Goal: Task Accomplishment & Management: Use online tool/utility

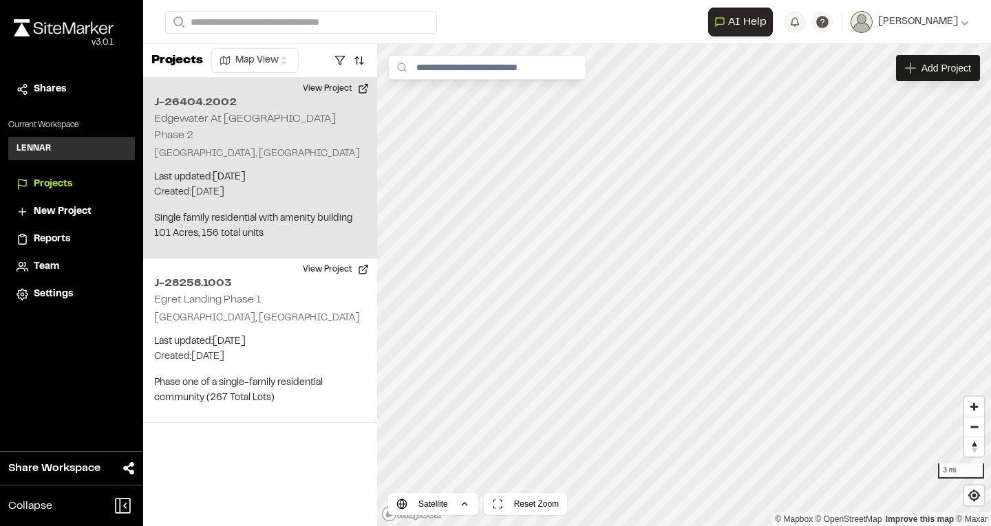
click at [302, 186] on div "J-26404.2002 Edgewater At [GEOGRAPHIC_DATA] Phase 2 [GEOGRAPHIC_DATA], [GEOGRAP…" at bounding box center [260, 168] width 234 height 181
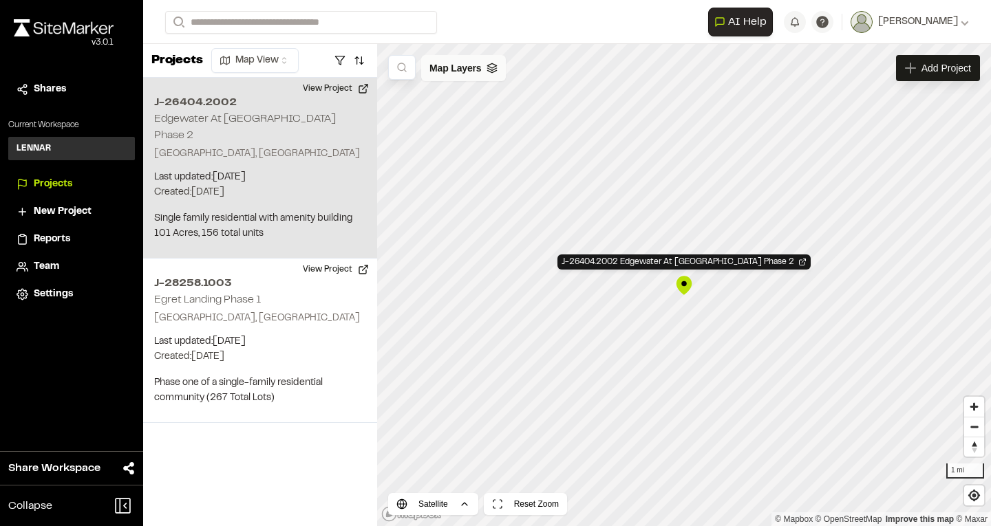
click at [493, 62] on div "Map Layers" at bounding box center [463, 68] width 85 height 26
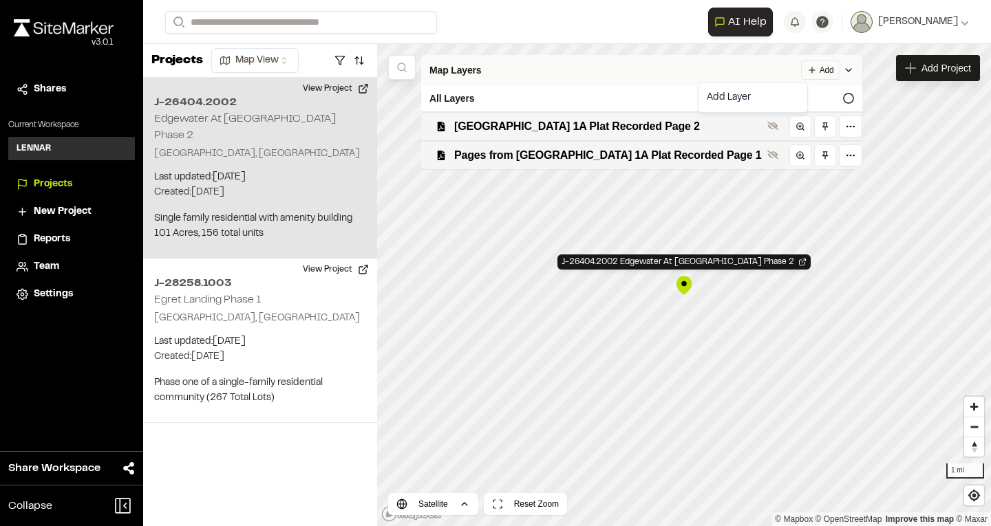
click at [791, 67] on html "**********" at bounding box center [495, 263] width 991 height 526
click at [733, 98] on link "Add Layer" at bounding box center [752, 97] width 103 height 23
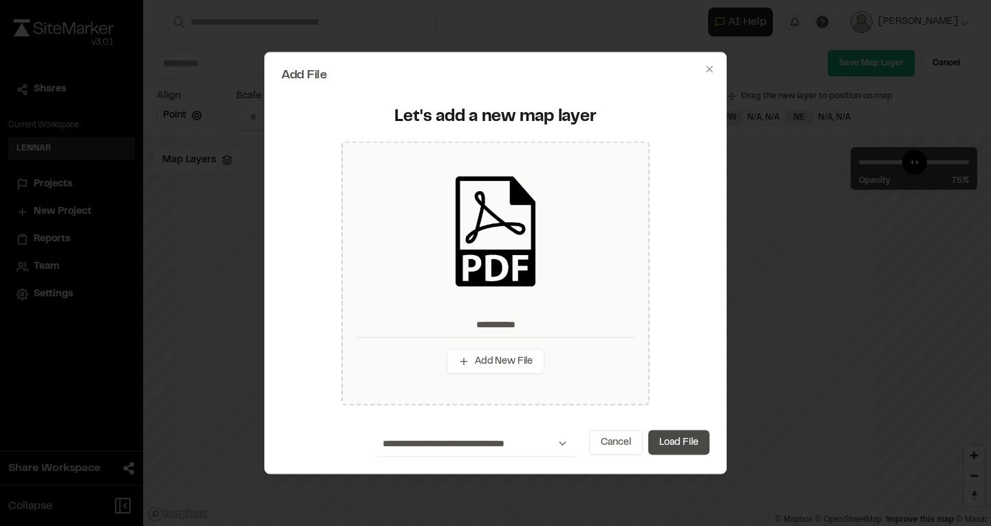
click at [688, 447] on button "Load File" at bounding box center [678, 443] width 61 height 25
type input "**********"
type input "****"
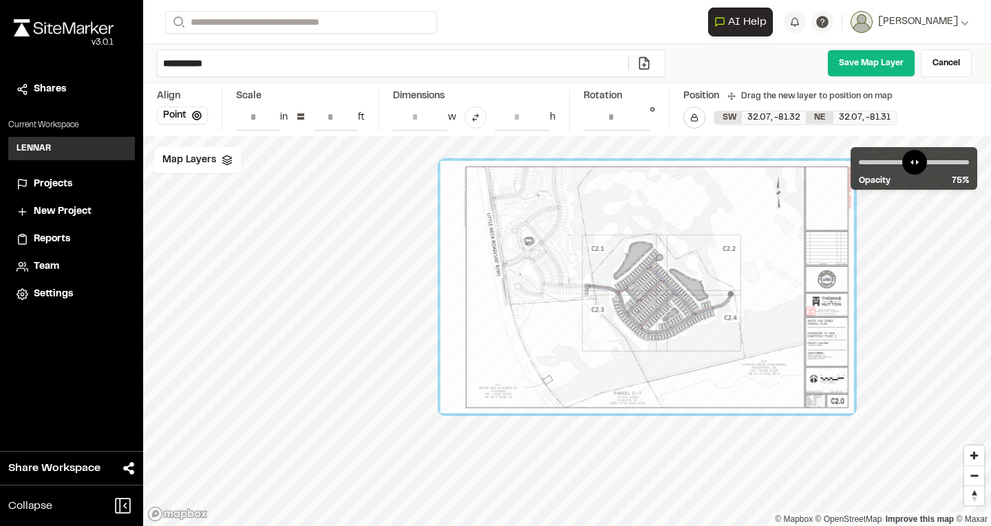
drag, startPoint x: 647, startPoint y: 327, endPoint x: 724, endPoint y: 281, distance: 89.2
click at [724, 281] on div at bounding box center [646, 287] width 413 height 252
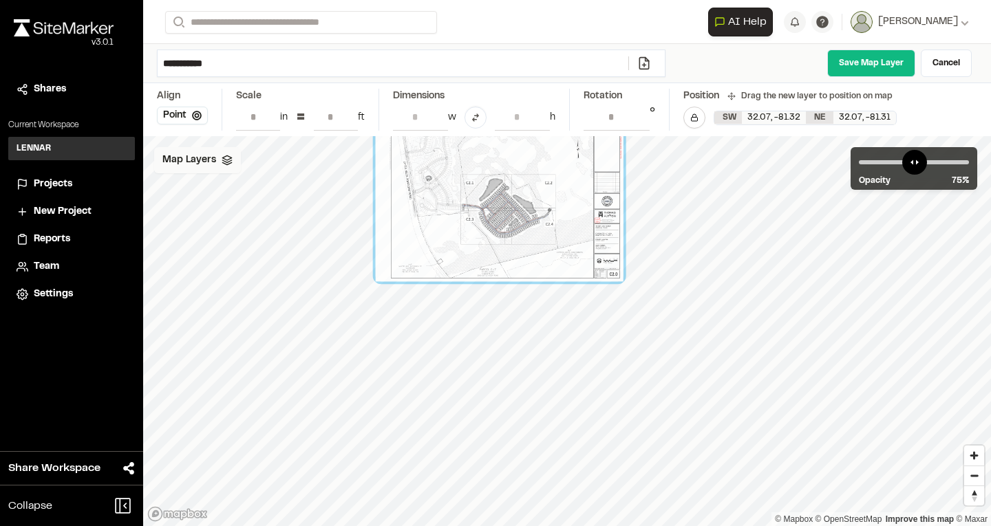
click at [228, 162] on polyline at bounding box center [226, 161] width 9 height 2
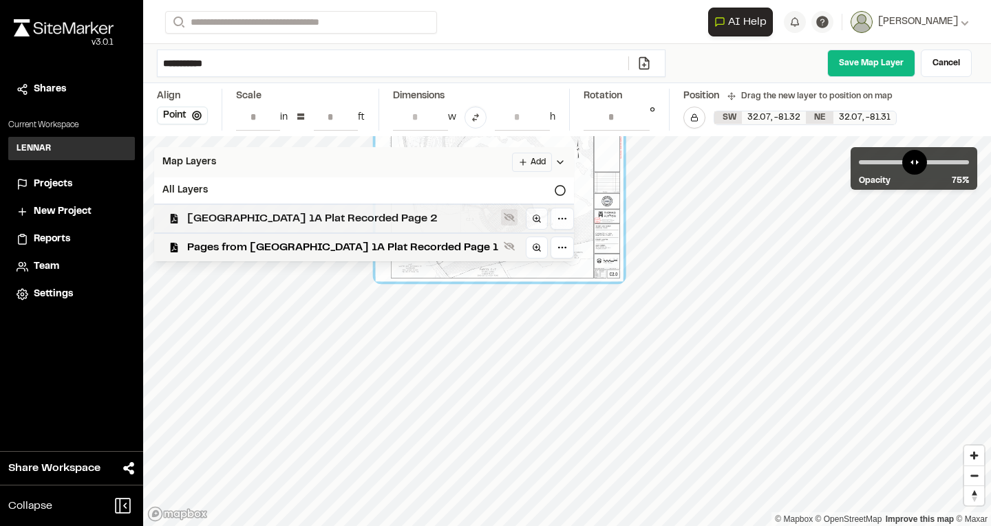
click at [504, 220] on icon at bounding box center [509, 217] width 11 height 11
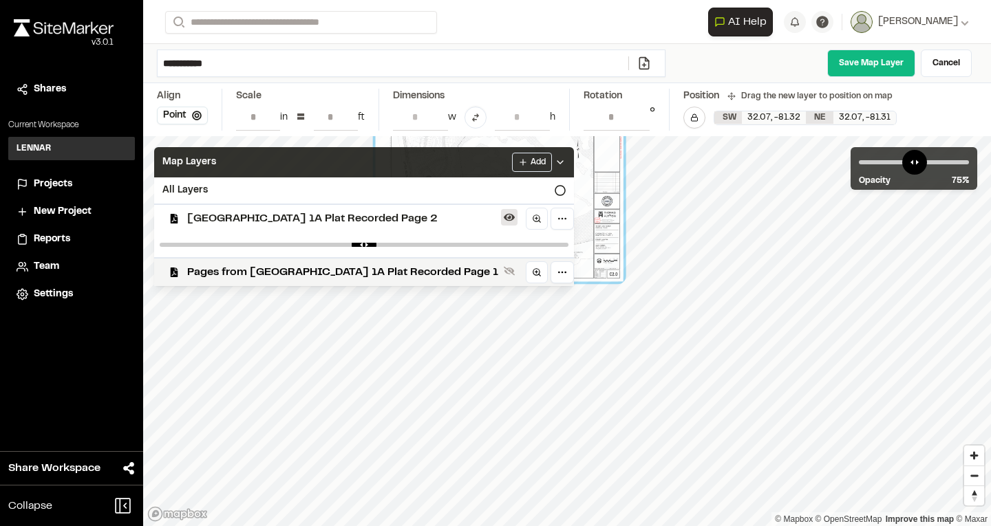
click at [504, 215] on icon at bounding box center [509, 217] width 11 height 11
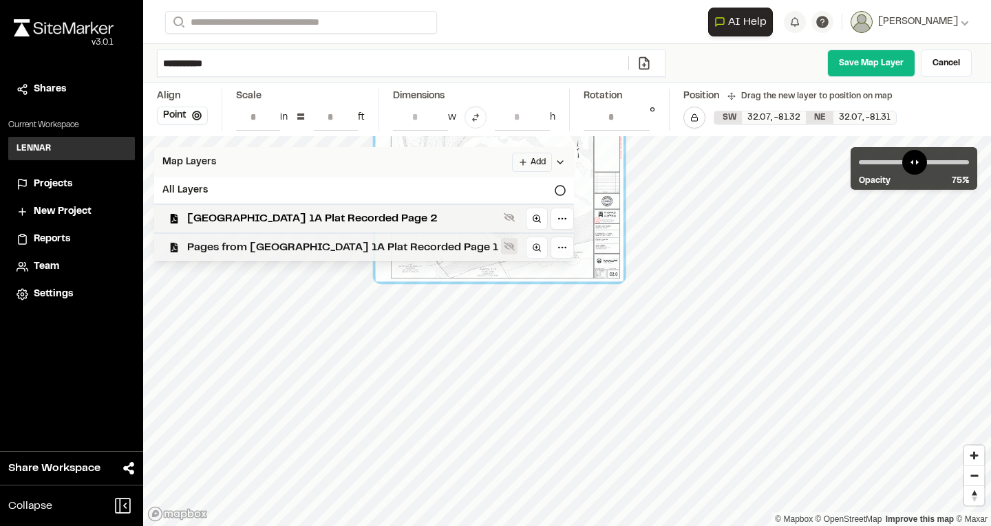
click at [504, 250] on icon at bounding box center [509, 246] width 11 height 9
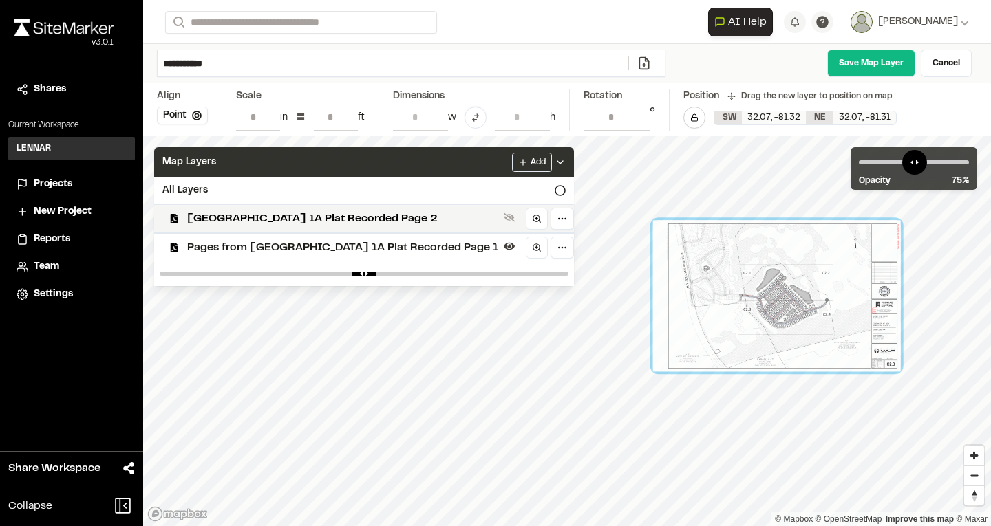
drag, startPoint x: 581, startPoint y: 179, endPoint x: 858, endPoint y: 269, distance: 291.5
click at [858, 269] on div at bounding box center [777, 295] width 248 height 151
click at [333, 113] on input "**" at bounding box center [336, 117] width 44 height 26
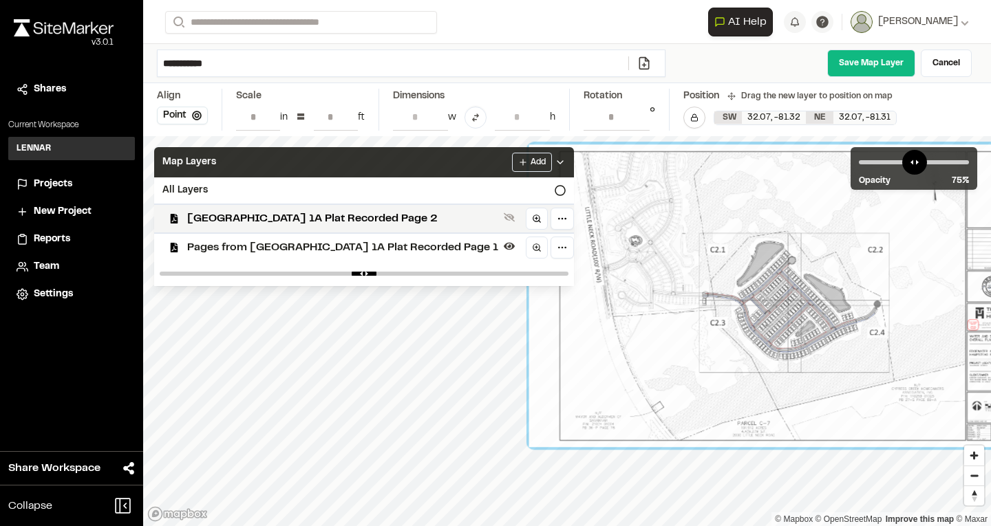
click at [807, 340] on div at bounding box center [777, 295] width 496 height 303
click at [979, 455] on span "Zoom in" at bounding box center [974, 456] width 20 height 20
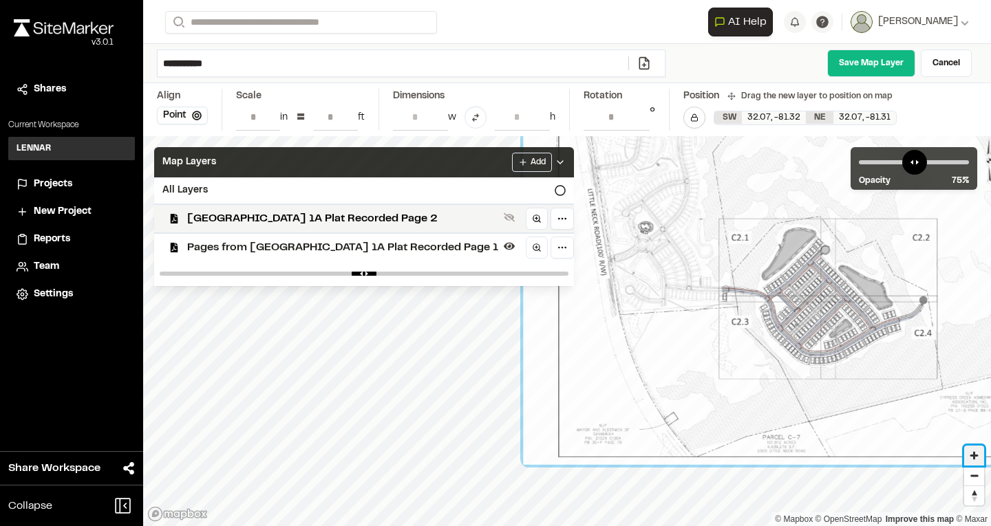
click at [979, 455] on span "Zoom in" at bounding box center [974, 456] width 20 height 20
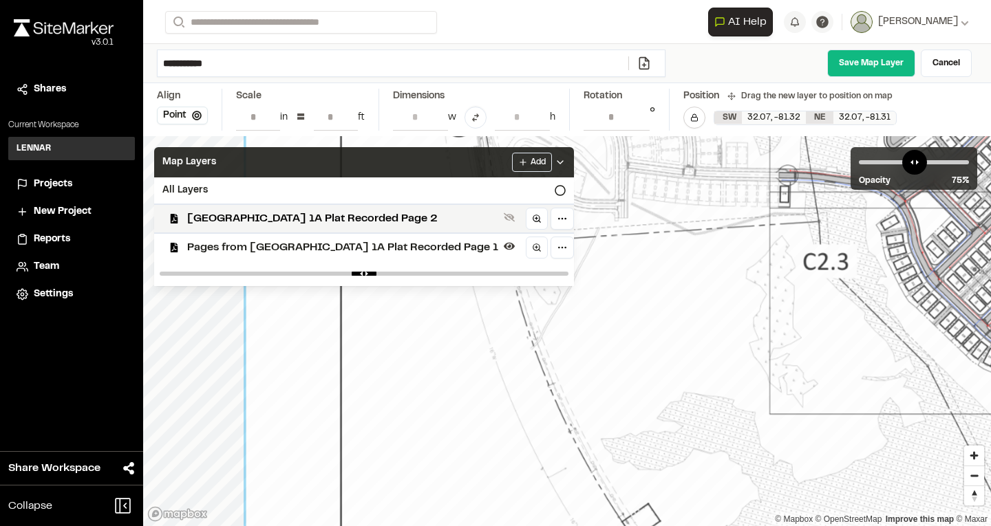
click at [112, 292] on div "**********" at bounding box center [495, 263] width 991 height 526
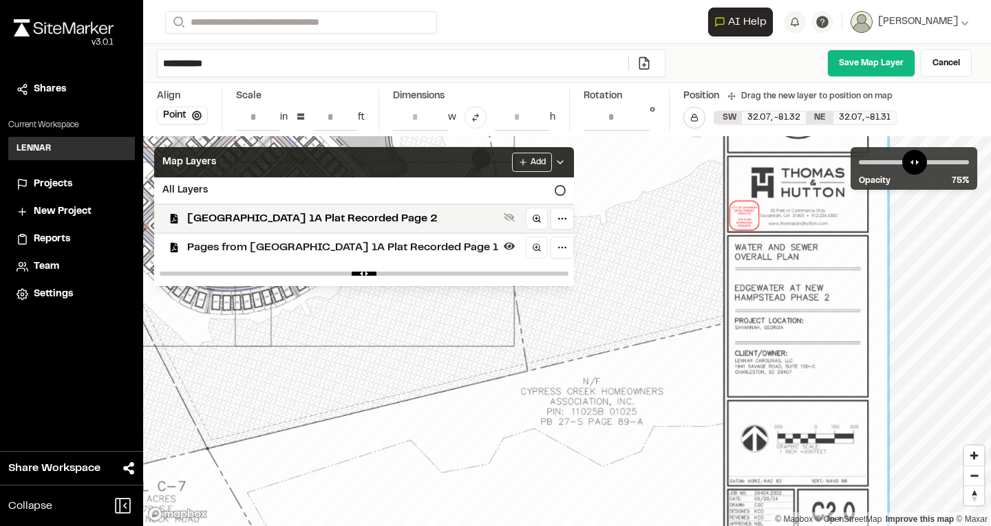
click at [328, 117] on input "**" at bounding box center [336, 117] width 44 height 26
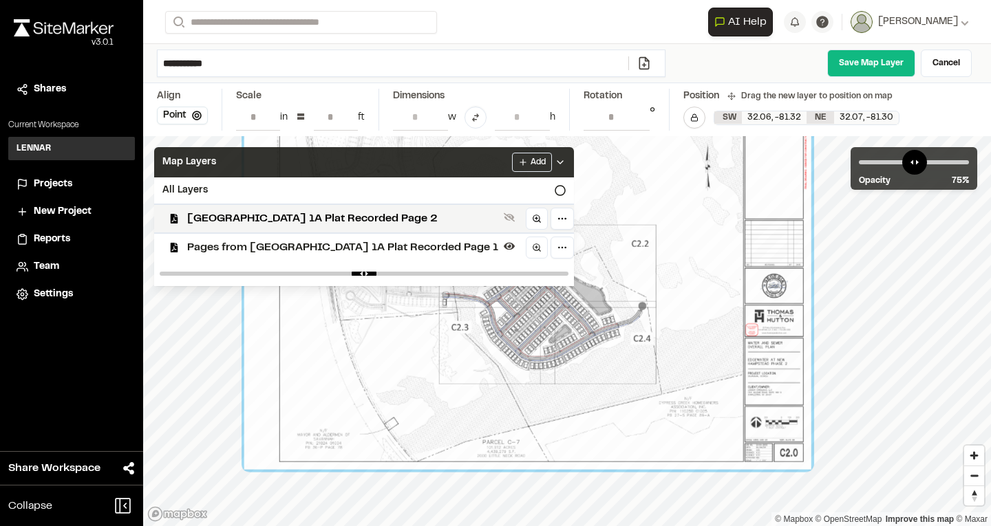
type input "***"
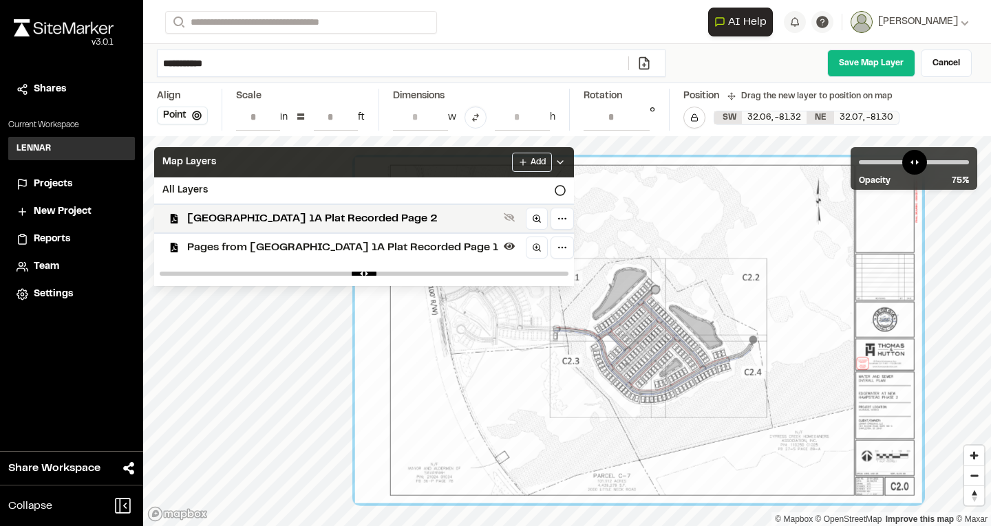
drag, startPoint x: 524, startPoint y: 335, endPoint x: 634, endPoint y: 369, distance: 115.8
click at [634, 369] on div at bounding box center [638, 331] width 567 height 346
click at [554, 158] on icon at bounding box center [559, 162] width 11 height 11
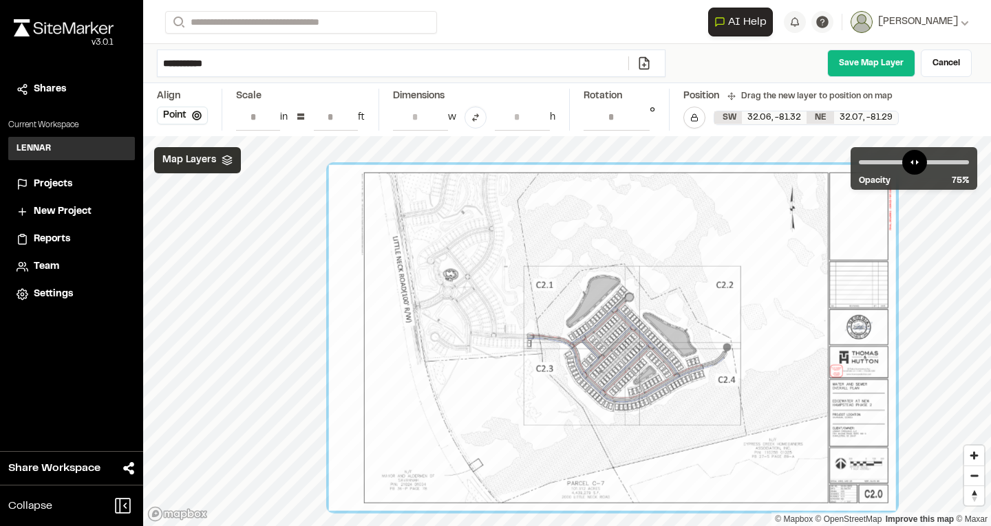
drag, startPoint x: 609, startPoint y: 255, endPoint x: 583, endPoint y: 262, distance: 27.2
click at [583, 262] on div at bounding box center [612, 338] width 567 height 346
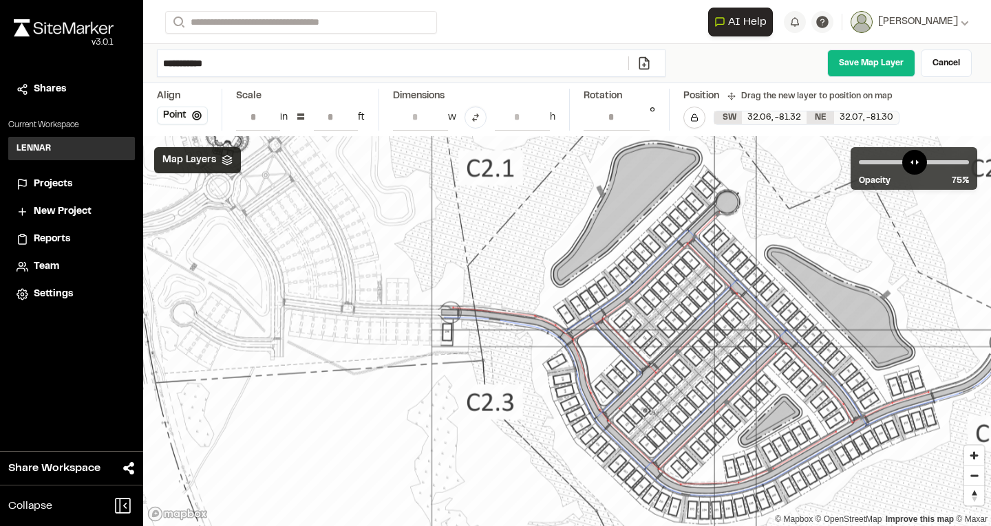
drag, startPoint x: 486, startPoint y: 363, endPoint x: 506, endPoint y: 275, distance: 90.3
click at [506, 275] on div at bounding box center [679, 316] width 1586 height 969
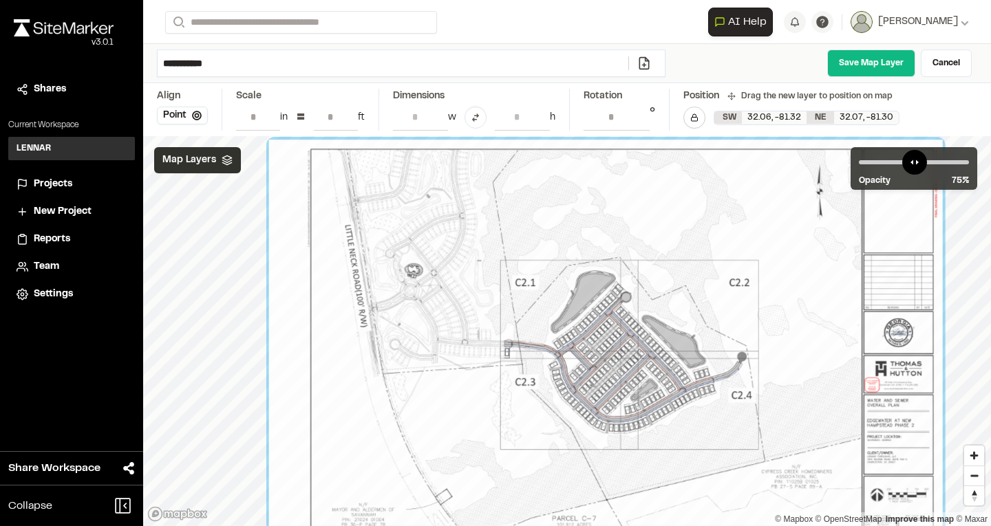
drag, startPoint x: 534, startPoint y: 254, endPoint x: 561, endPoint y: 303, distance: 56.3
click at [561, 303] on div at bounding box center [605, 345] width 673 height 411
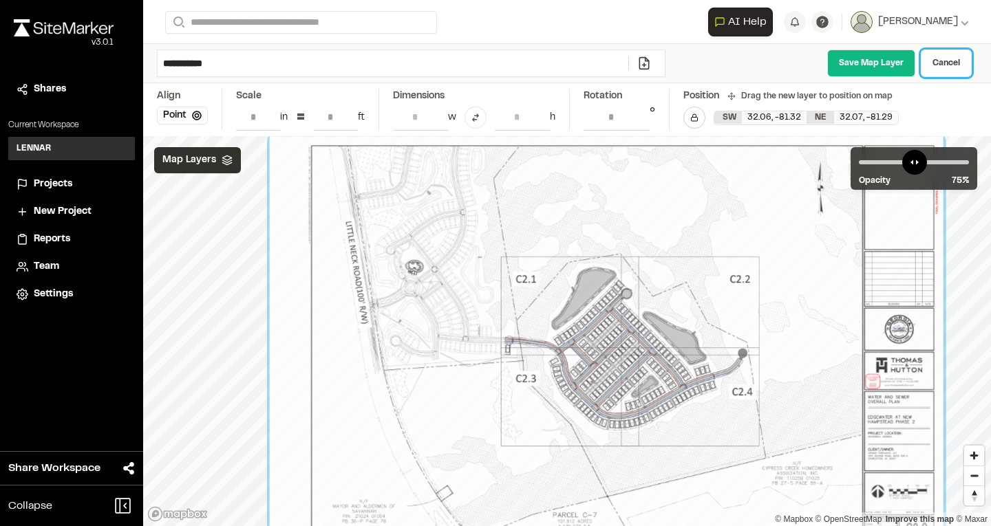
click at [938, 59] on link "Cancel" at bounding box center [945, 64] width 51 height 28
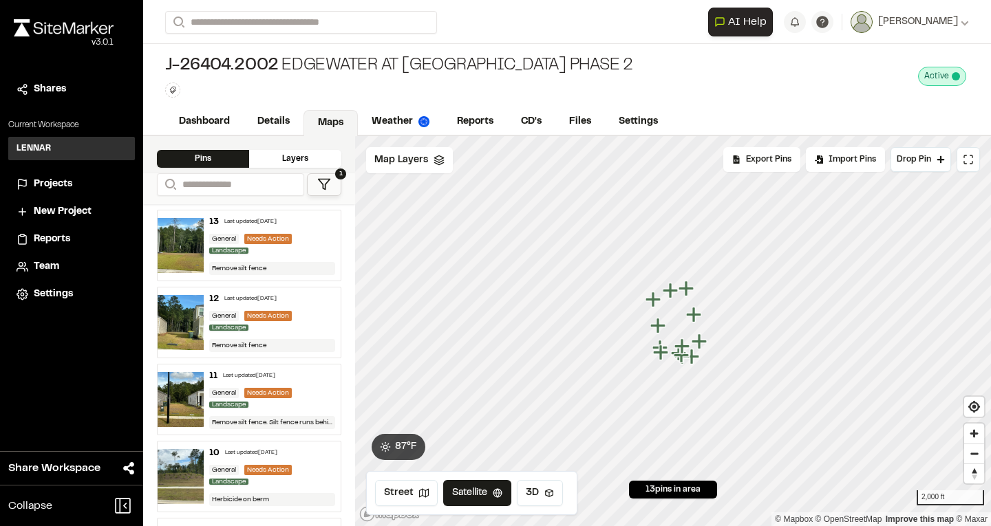
click at [327, 124] on link "Maps" at bounding box center [330, 123] width 54 height 26
click at [434, 160] on icon at bounding box center [438, 160] width 11 height 11
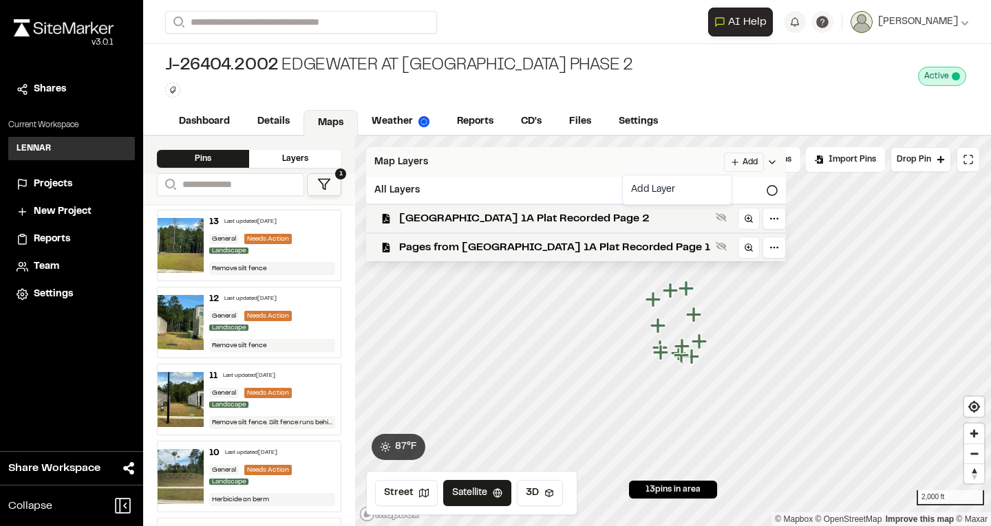
click at [713, 160] on html "**********" at bounding box center [495, 263] width 991 height 526
click at [651, 193] on link "Add Layer" at bounding box center [676, 189] width 103 height 23
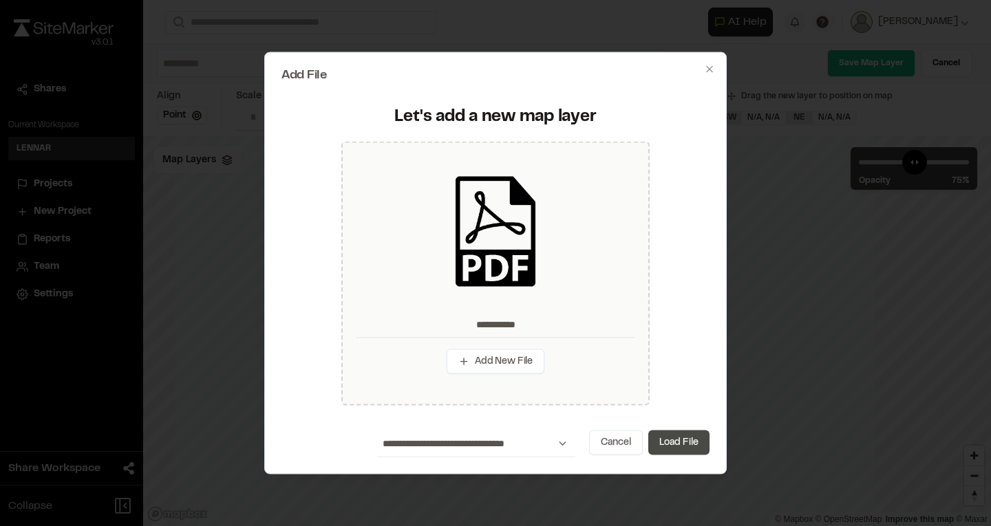
click at [689, 441] on button "Load File" at bounding box center [678, 443] width 61 height 25
type input "**********"
type input "****"
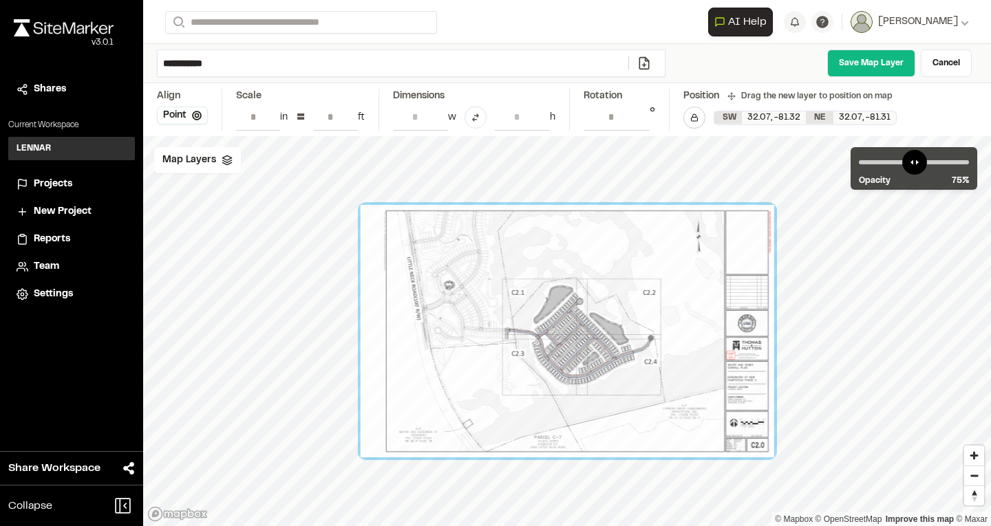
click at [329, 118] on input "**" at bounding box center [336, 117] width 44 height 26
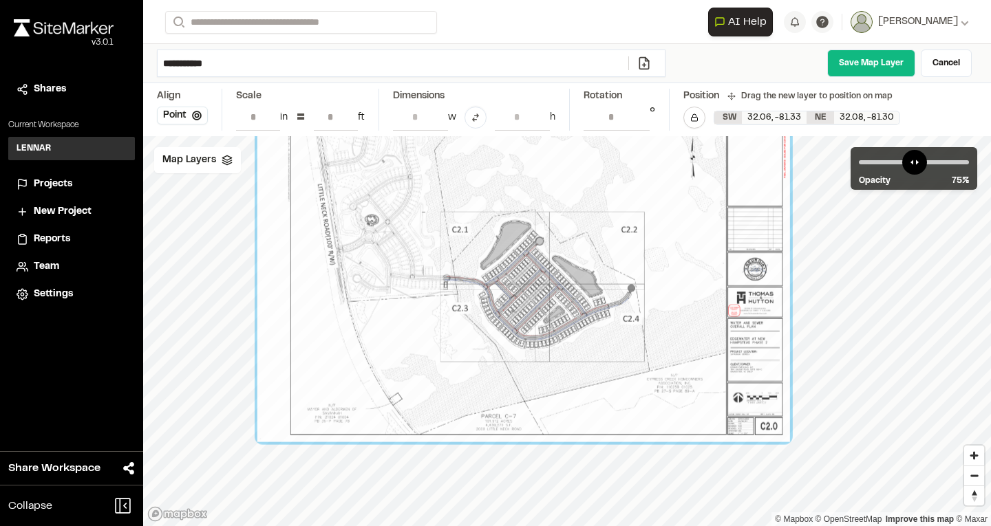
type input "***"
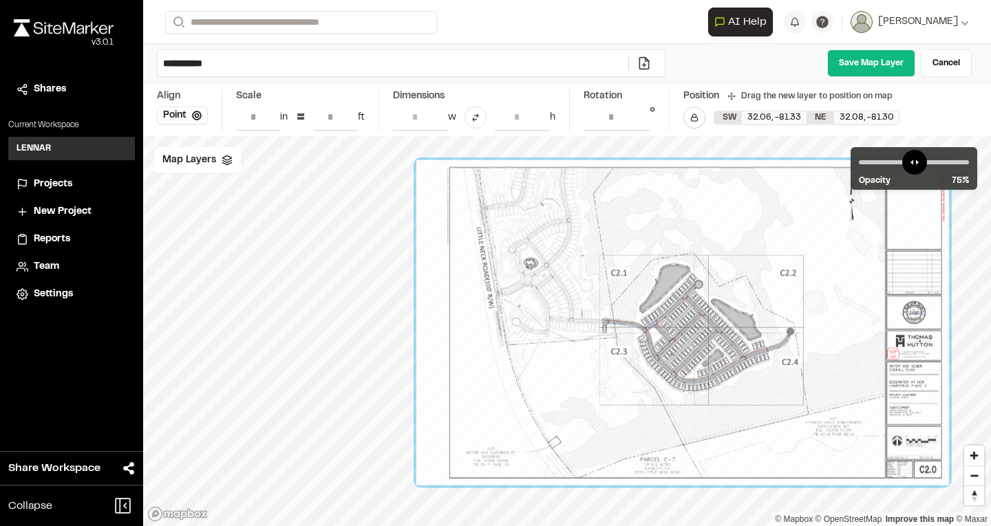
drag, startPoint x: 433, startPoint y: 279, endPoint x: 592, endPoint y: 322, distance: 164.7
click at [592, 322] on div at bounding box center [682, 322] width 532 height 325
click at [226, 160] on polygon at bounding box center [226, 157] width 9 height 5
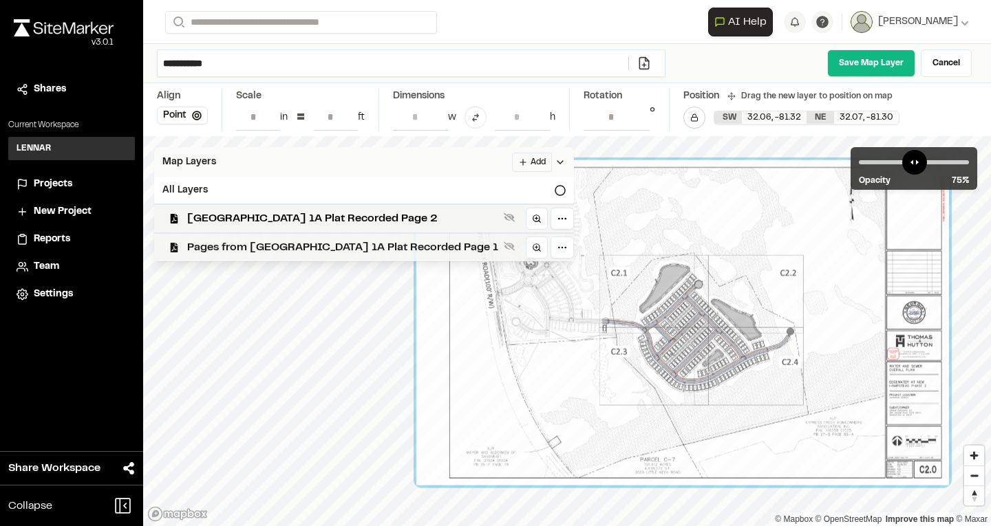
click at [246, 238] on div "Pages from [GEOGRAPHIC_DATA] 1A Plat Recorded Page 1" at bounding box center [358, 247] width 431 height 29
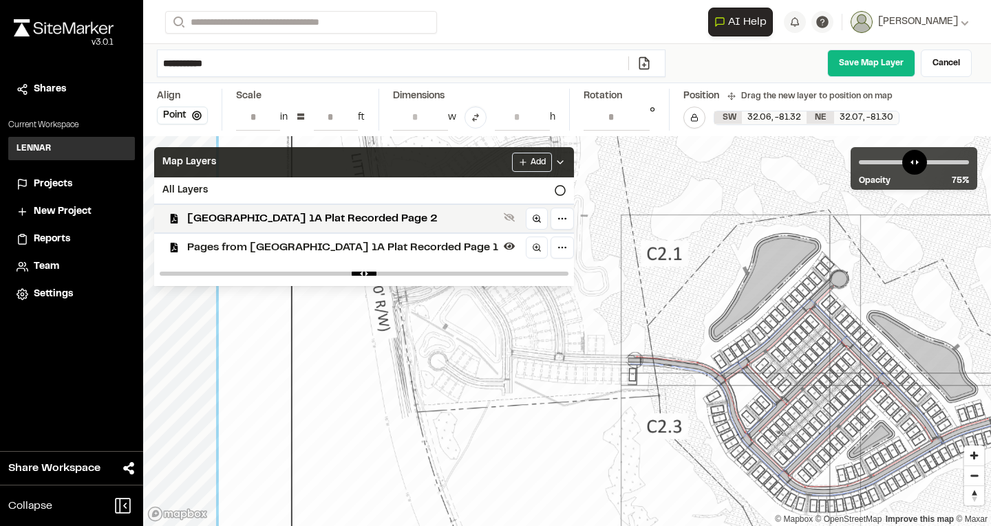
drag, startPoint x: 712, startPoint y: 356, endPoint x: 731, endPoint y: 357, distance: 19.3
click at [731, 357] on div at bounding box center [804, 363] width 1170 height 715
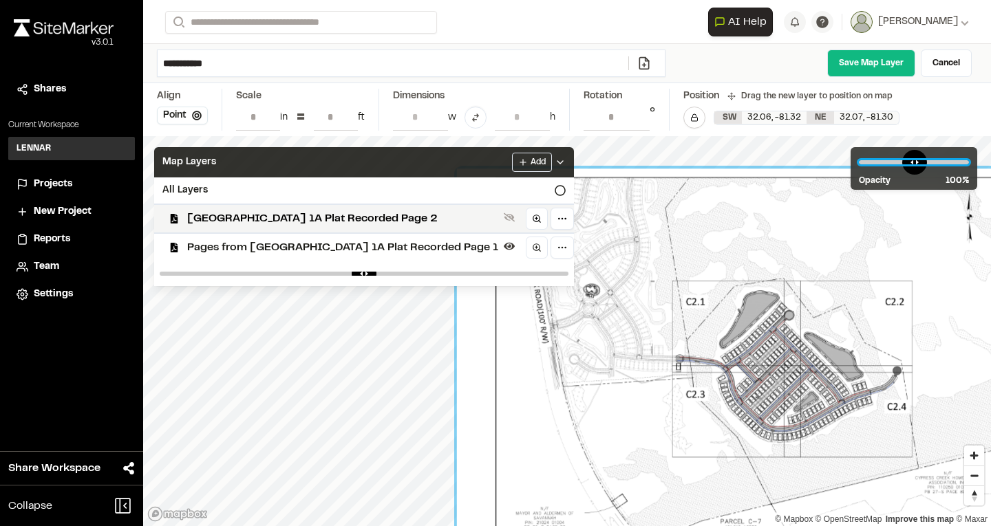
drag, startPoint x: 937, startPoint y: 164, endPoint x: 970, endPoint y: 163, distance: 33.0
click at [969, 163] on input "range" at bounding box center [914, 162] width 110 height 4
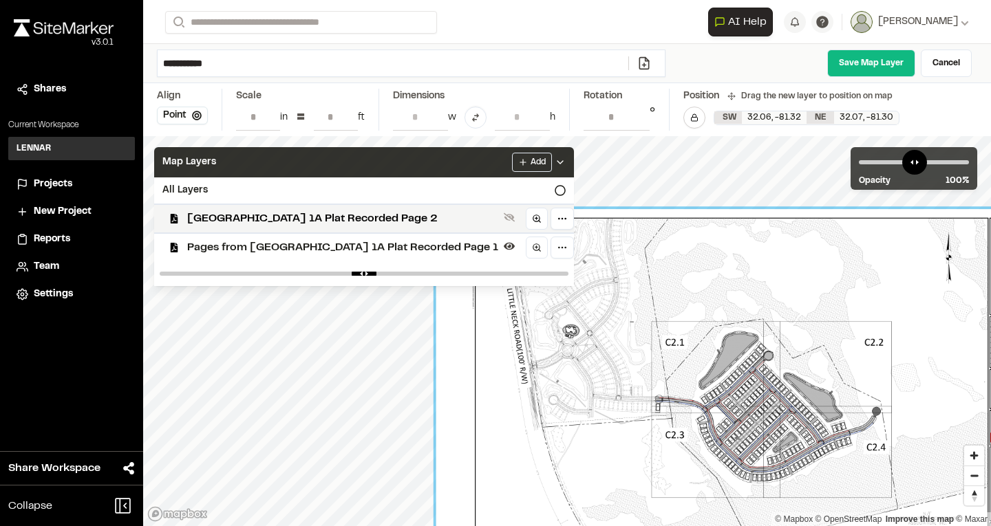
drag, startPoint x: 778, startPoint y: 303, endPoint x: 757, endPoint y: 344, distance: 45.5
click at [757, 344] on div at bounding box center [749, 400] width 627 height 383
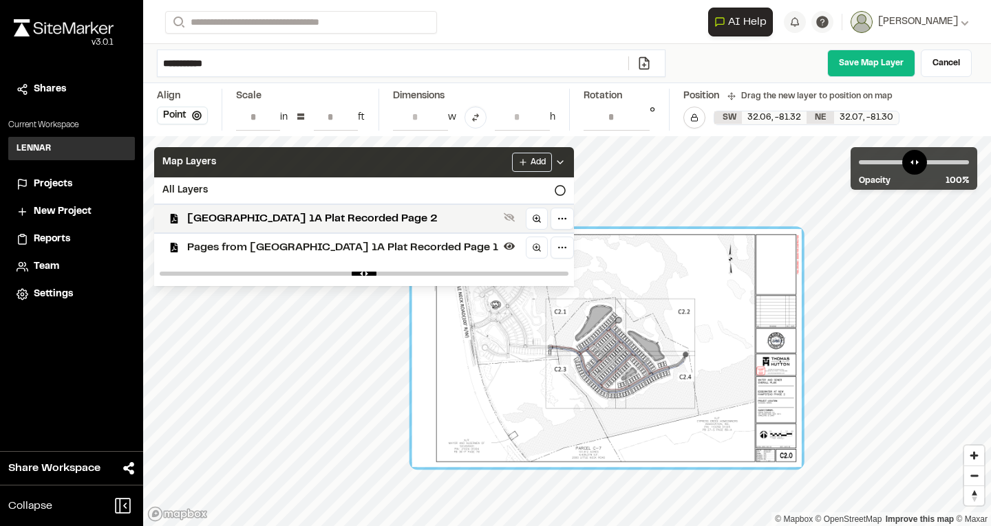
click at [554, 159] on icon at bounding box center [559, 162] width 11 height 11
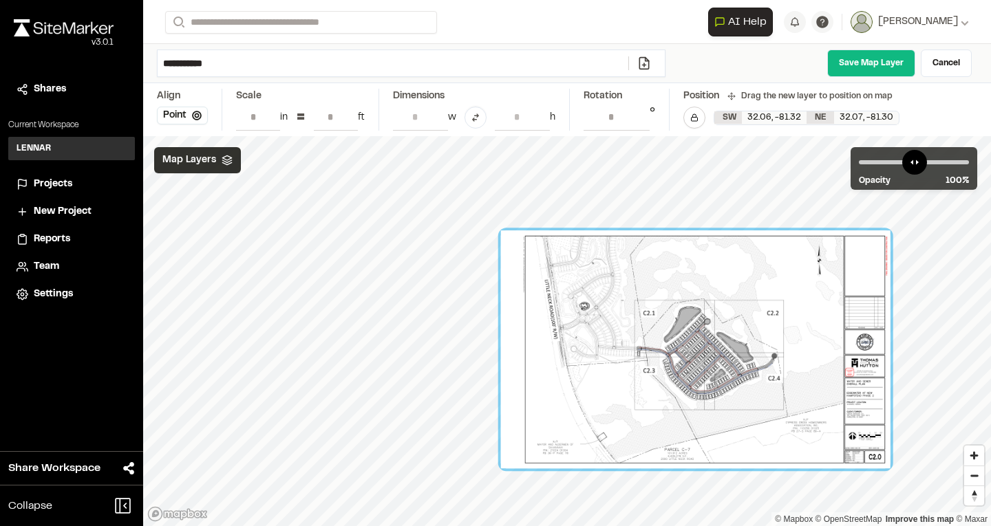
drag, startPoint x: 592, startPoint y: 316, endPoint x: 667, endPoint y: 331, distance: 77.2
click at [667, 331] on div at bounding box center [695, 349] width 389 height 238
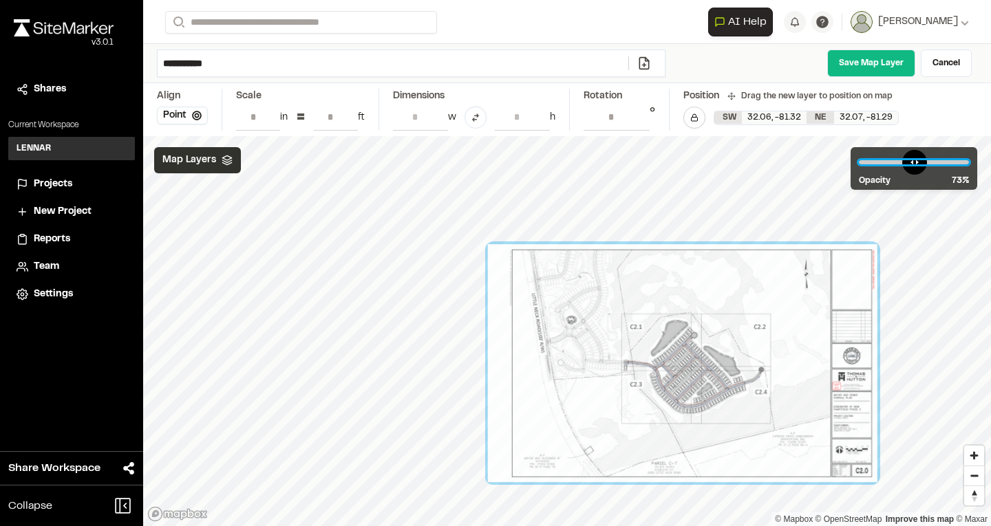
drag, startPoint x: 957, startPoint y: 162, endPoint x: 904, endPoint y: 173, distance: 54.2
type input "**"
click at [930, 164] on input "range" at bounding box center [914, 162] width 110 height 4
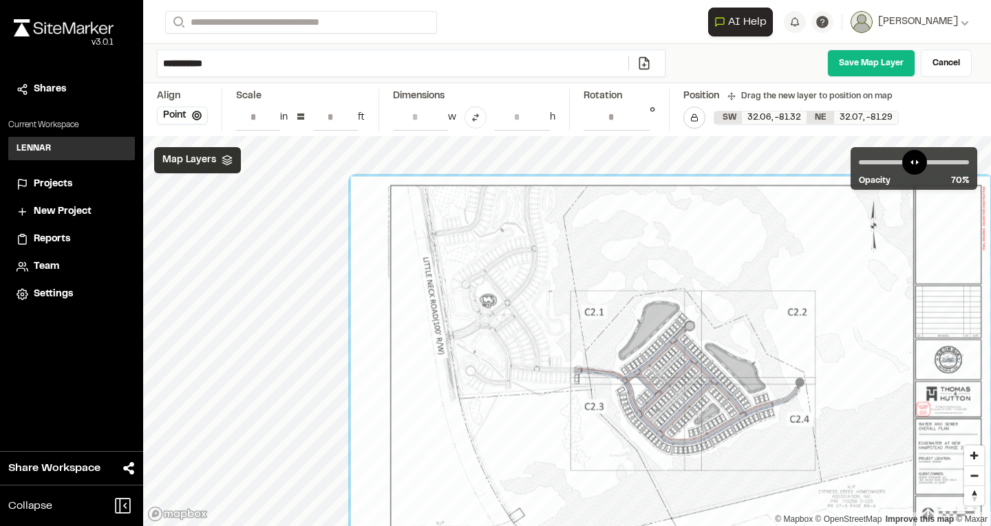
click at [689, 136] on div "**********" at bounding box center [567, 263] width 848 height 526
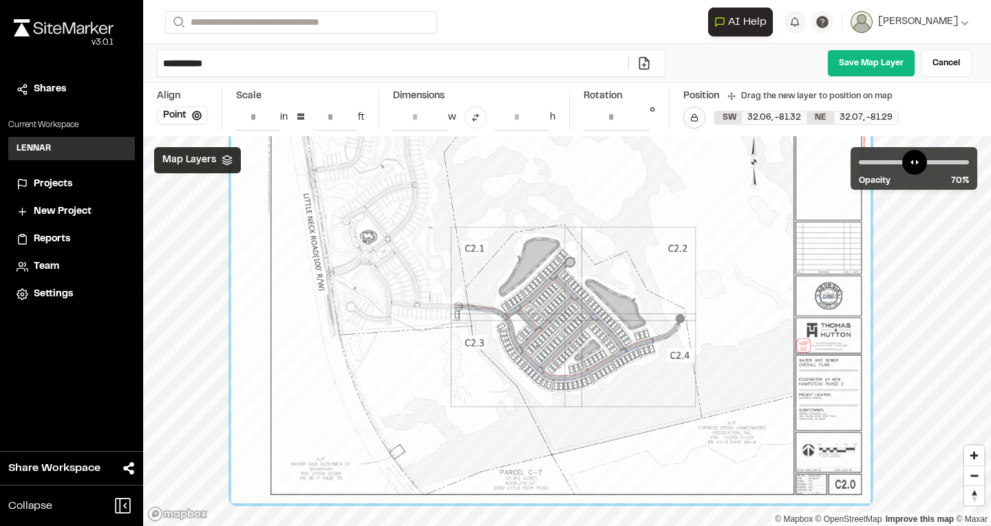
drag, startPoint x: 653, startPoint y: 307, endPoint x: 515, endPoint y: 246, distance: 150.9
click at [531, 239] on div at bounding box center [550, 308] width 639 height 391
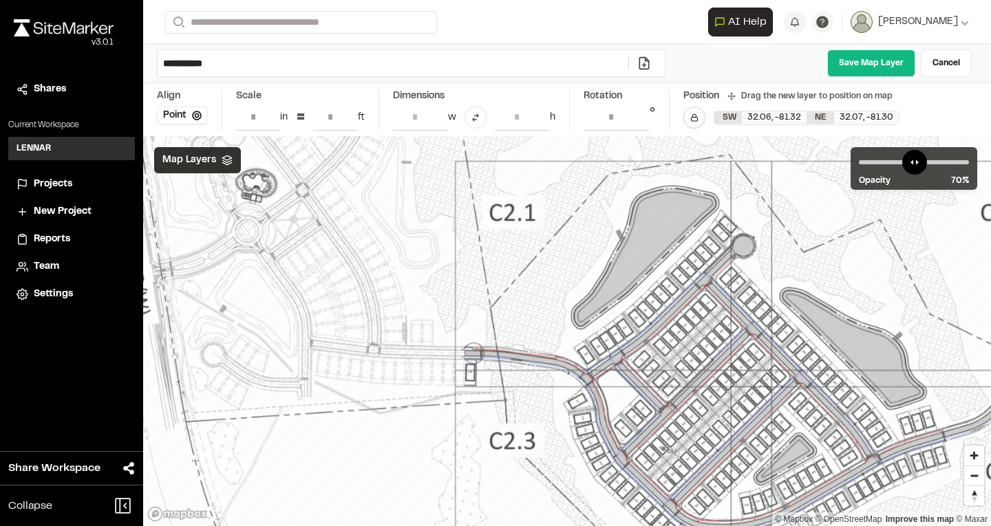
drag, startPoint x: 468, startPoint y: 303, endPoint x: 482, endPoint y: 296, distance: 15.4
click at [482, 296] on div at bounding box center [697, 356] width 1546 height 945
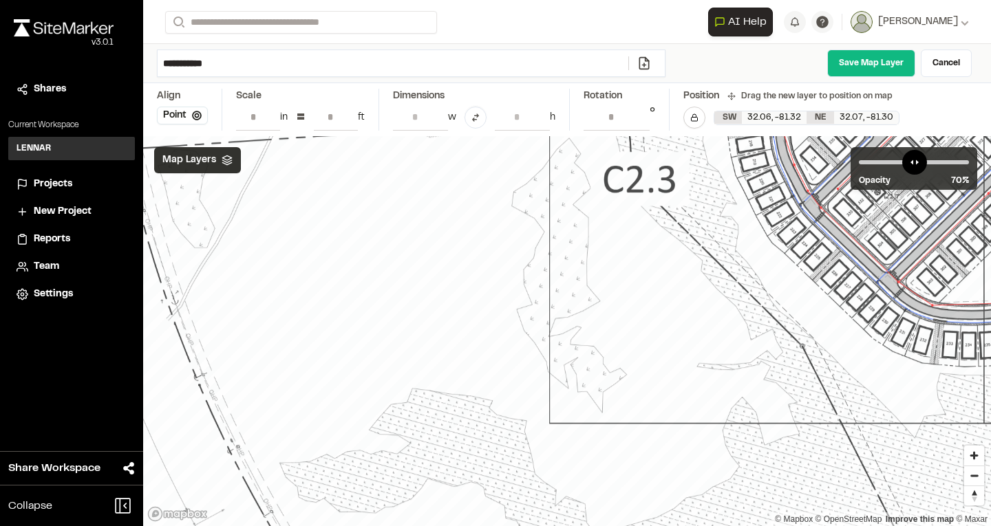
drag, startPoint x: 859, startPoint y: 436, endPoint x: 898, endPoint y: 130, distance: 308.6
click at [967, 64] on div "**********" at bounding box center [567, 263] width 848 height 526
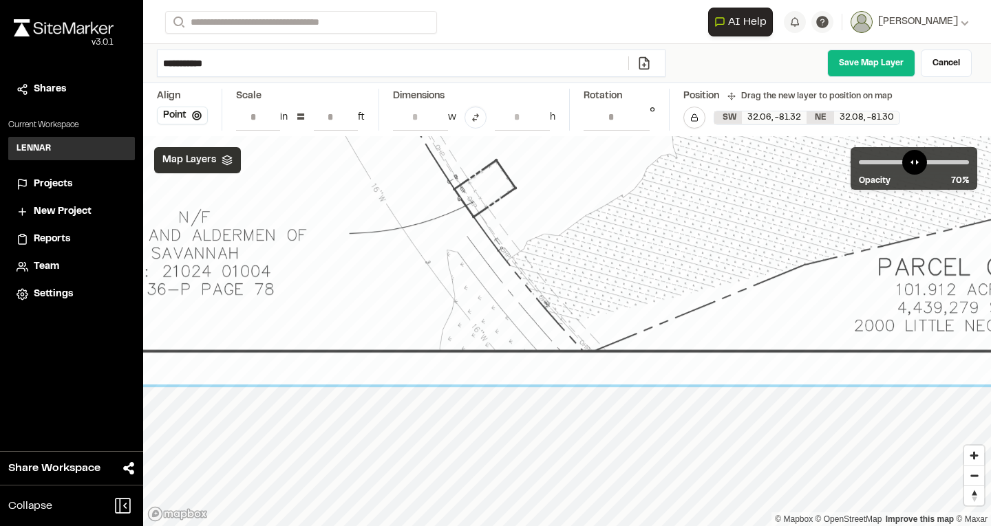
drag, startPoint x: 627, startPoint y: 312, endPoint x: 684, endPoint y: 49, distance: 269.4
click at [684, 49] on div "**********" at bounding box center [567, 263] width 848 height 526
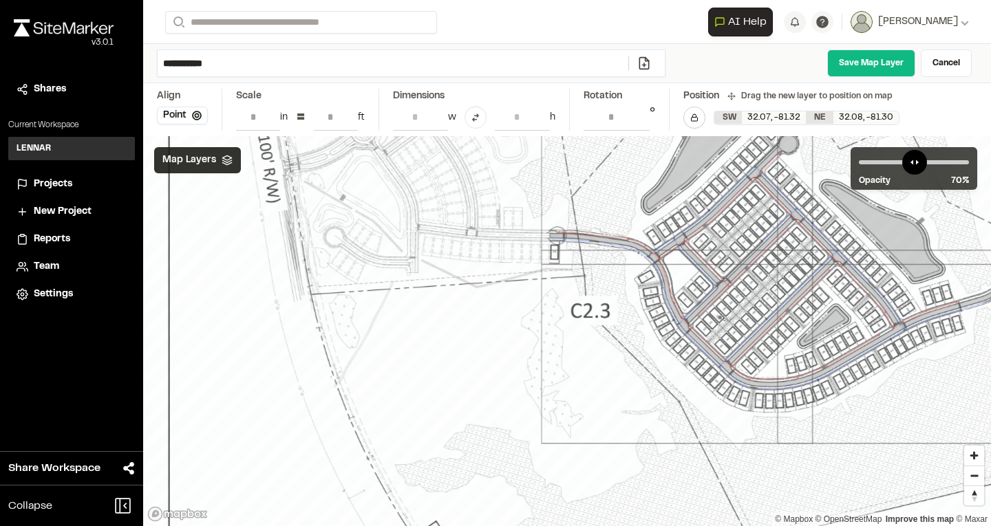
drag, startPoint x: 539, startPoint y: 257, endPoint x: 500, endPoint y: 478, distance: 224.3
click at [500, 478] on div at bounding box center [749, 238] width 1324 height 809
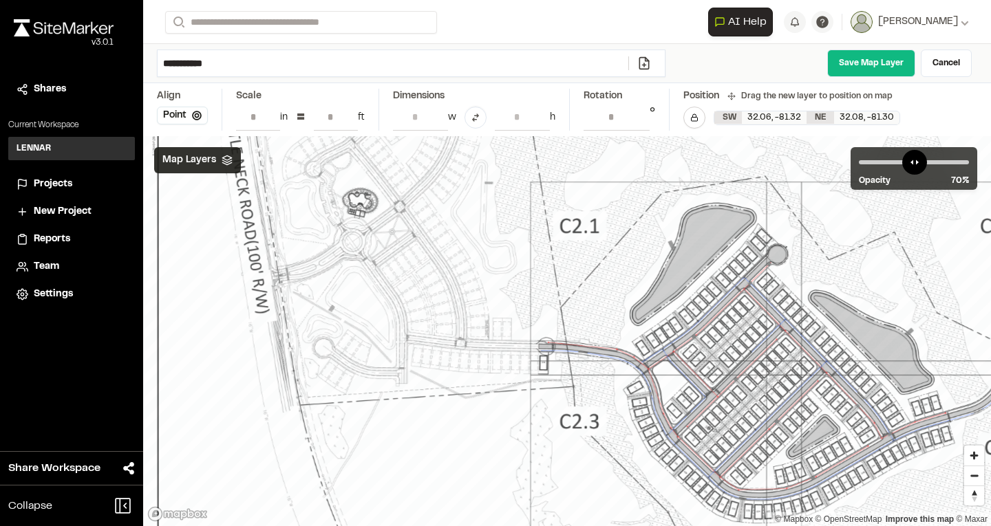
drag, startPoint x: 564, startPoint y: 311, endPoint x: 552, endPoint y: 431, distance: 120.3
click at [552, 431] on div at bounding box center [738, 349] width 1324 height 809
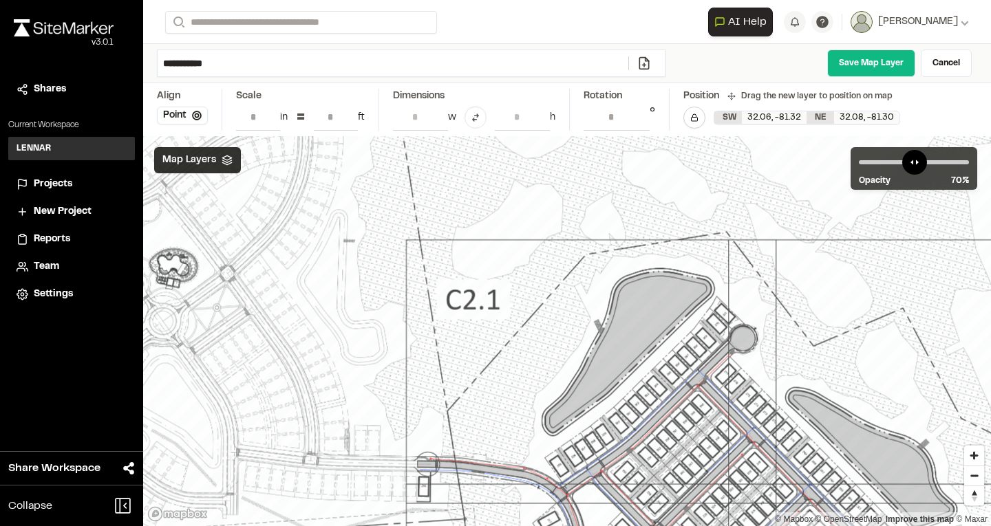
drag, startPoint x: 524, startPoint y: 316, endPoint x: 404, endPoint y: 429, distance: 165.0
click at [404, 429] on div at bounding box center [688, 469] width 1807 height 1104
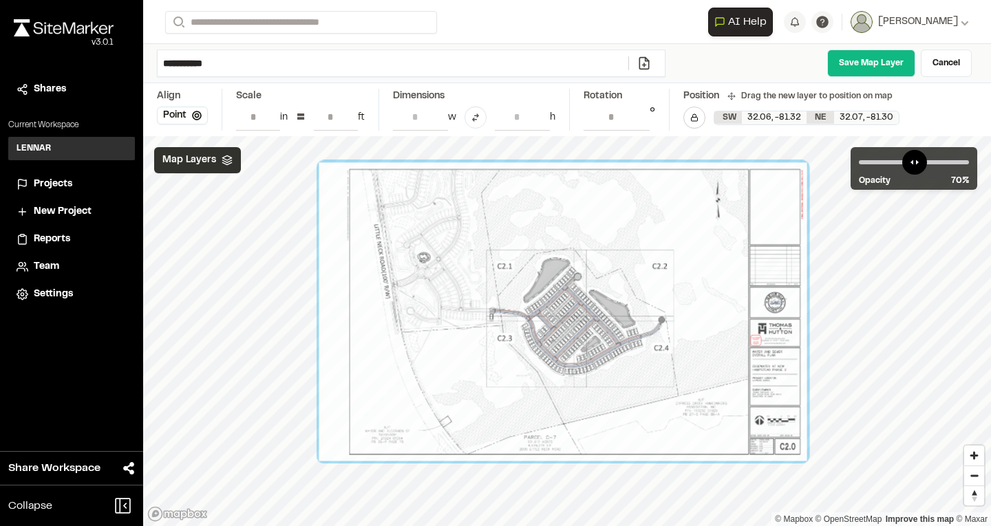
click at [541, 87] on div "**********" at bounding box center [567, 263] width 848 height 526
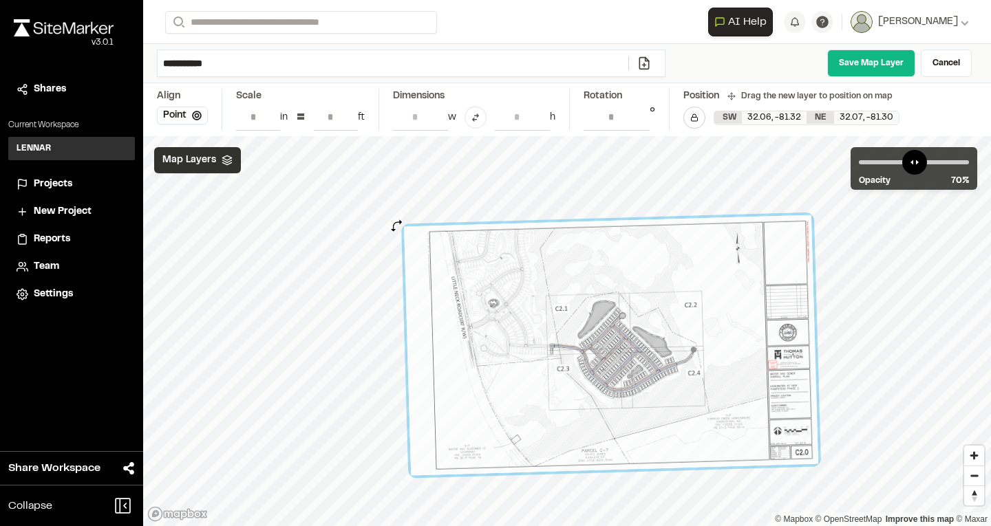
type input "**********"
drag, startPoint x: 398, startPoint y: 219, endPoint x: 396, endPoint y: 228, distance: 9.4
click at [396, 228] on div at bounding box center [397, 223] width 12 height 12
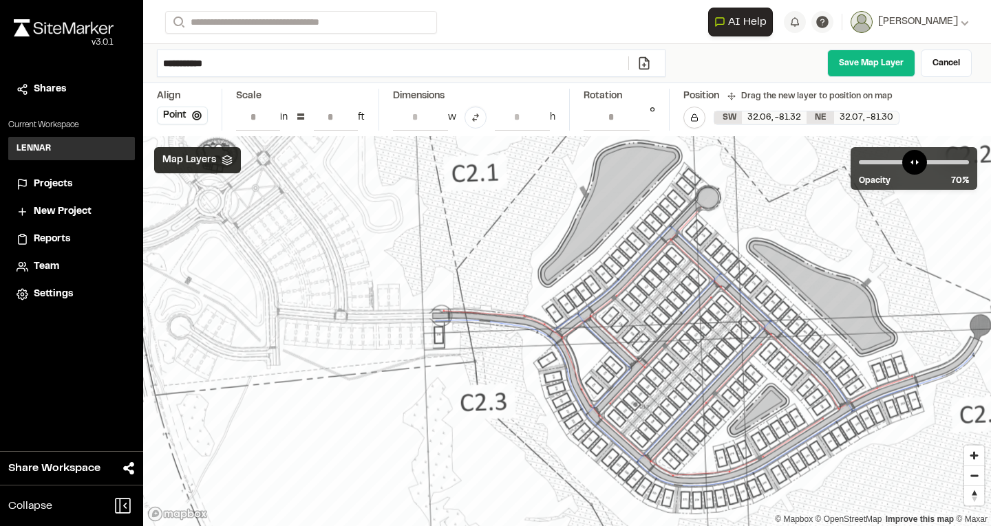
drag, startPoint x: 485, startPoint y: 341, endPoint x: 486, endPoint y: 334, distance: 7.6
click at [486, 334] on div at bounding box center [665, 311] width 1587 height 1006
click at [875, 67] on link "Save Map Layer" at bounding box center [871, 64] width 88 height 28
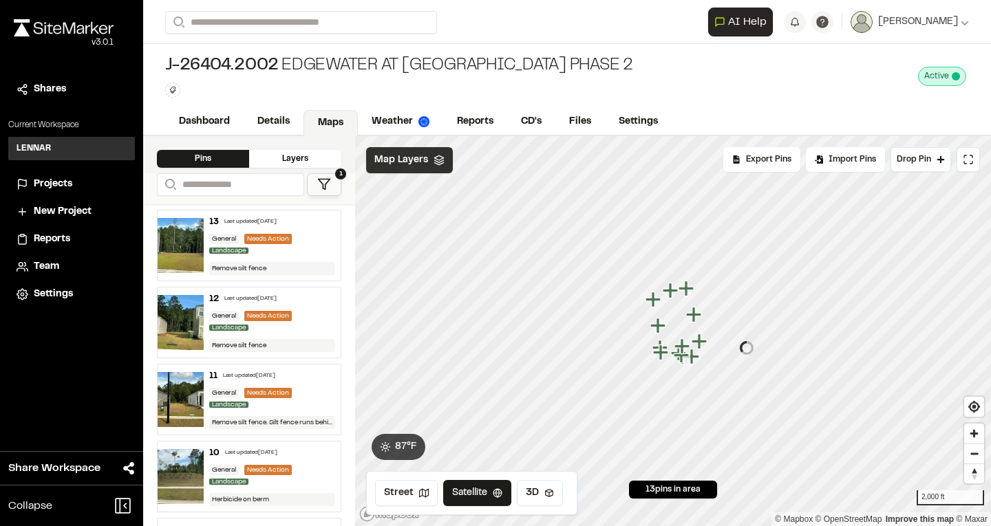
click at [442, 161] on icon at bounding box center [438, 160] width 11 height 11
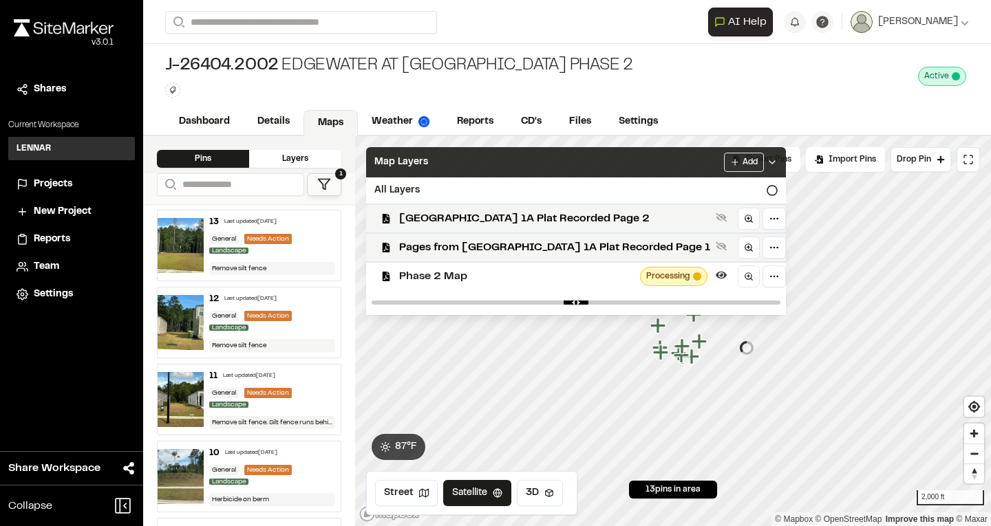
click at [726, 85] on div "J-26404.2002 Edgewater At [GEOGRAPHIC_DATA] Phase 2 Type Enter or comma to add …" at bounding box center [567, 76] width 848 height 65
click at [766, 164] on icon at bounding box center [771, 162] width 11 height 11
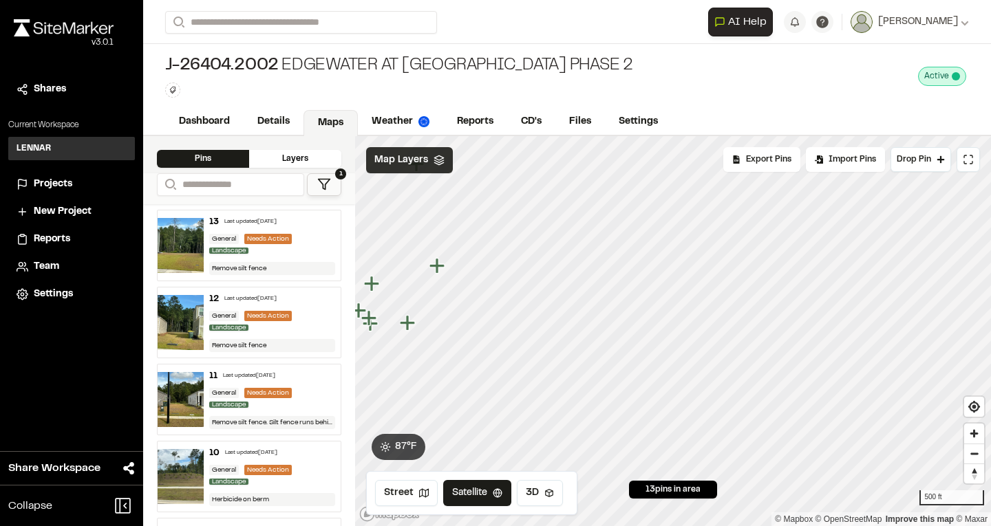
click at [438, 164] on polyline at bounding box center [438, 163] width 9 height 2
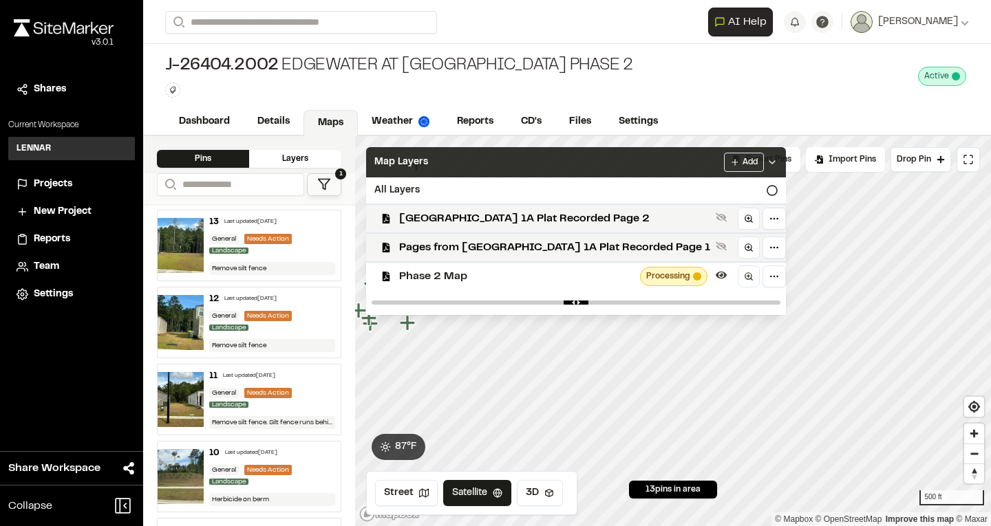
click at [438, 164] on div "Map Layers Add" at bounding box center [576, 162] width 420 height 30
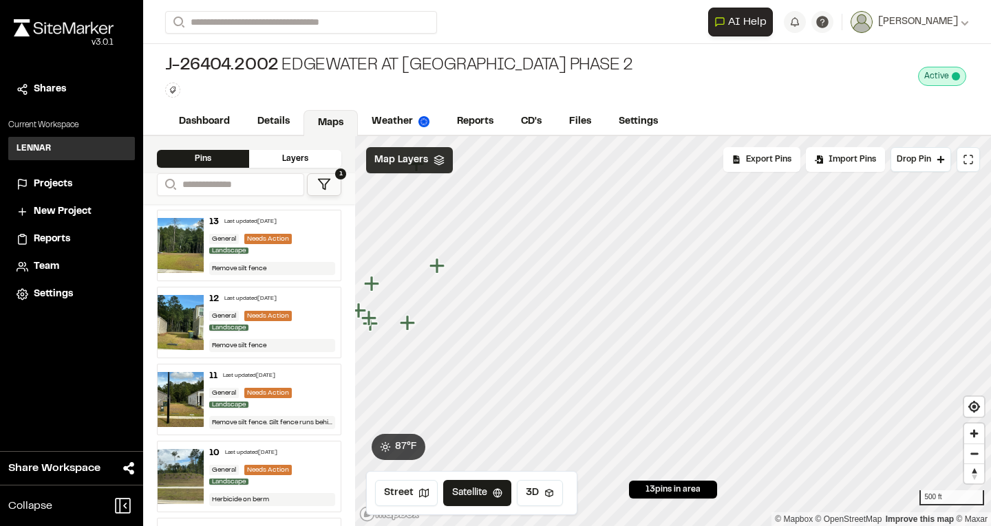
click at [670, 67] on div "J-26404.2002 Edgewater At [GEOGRAPHIC_DATA] Phase 2 Type Enter or comma to add …" at bounding box center [567, 76] width 848 height 65
click at [441, 166] on div "Map Layers" at bounding box center [409, 160] width 87 height 26
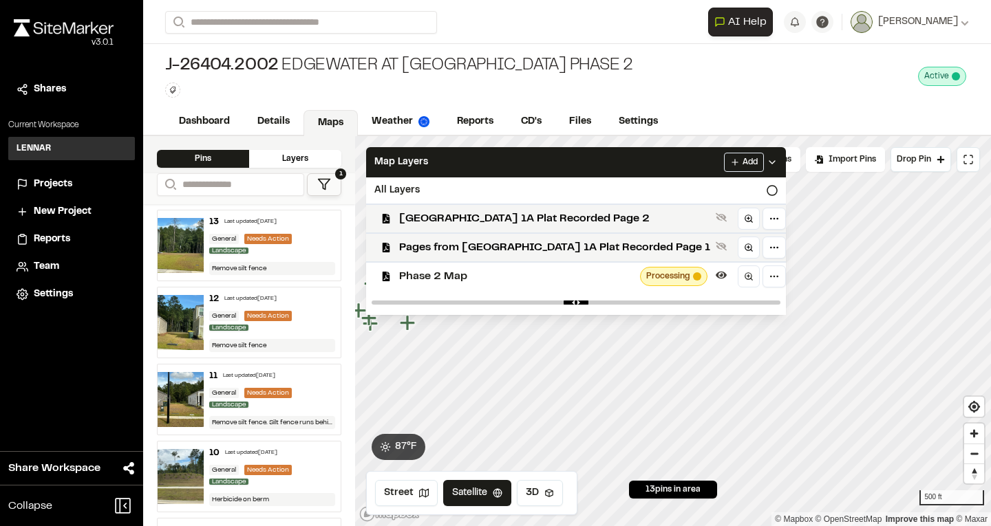
click at [660, 63] on div "J-26404.2002 Edgewater At [GEOGRAPHIC_DATA] Phase 2 Type Enter or comma to add …" at bounding box center [567, 76] width 848 height 65
click at [660, 76] on div "J-26404.2002 Edgewater At [GEOGRAPHIC_DATA] Phase 2 Type Enter or comma to add …" at bounding box center [567, 76] width 848 height 65
click at [766, 160] on icon at bounding box center [771, 162] width 11 height 11
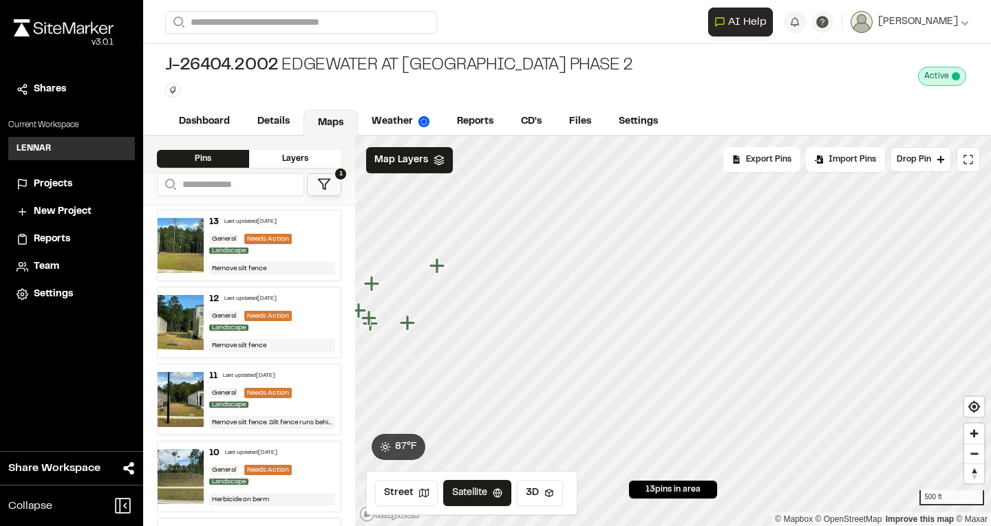
click at [442, 162] on icon at bounding box center [438, 160] width 11 height 11
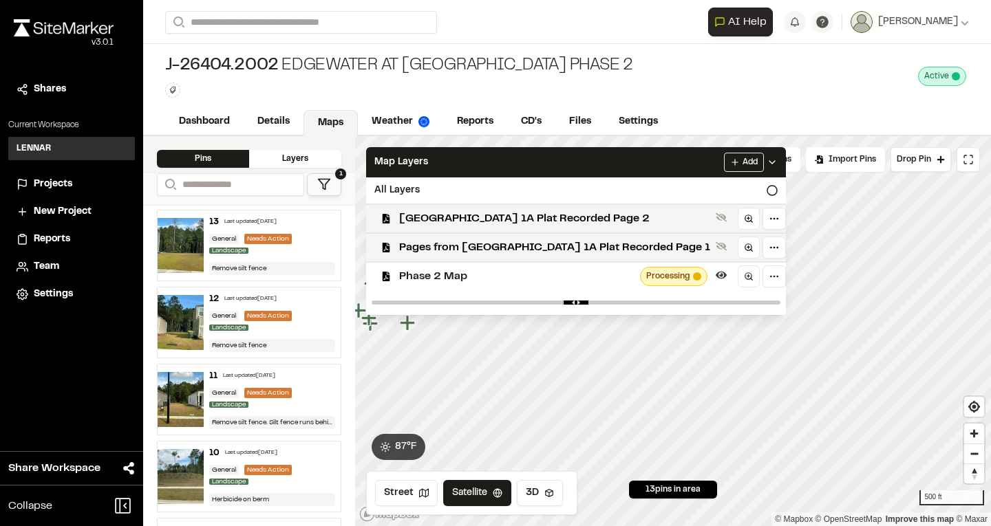
click at [442, 162] on div "Map Layers Add" at bounding box center [576, 162] width 420 height 30
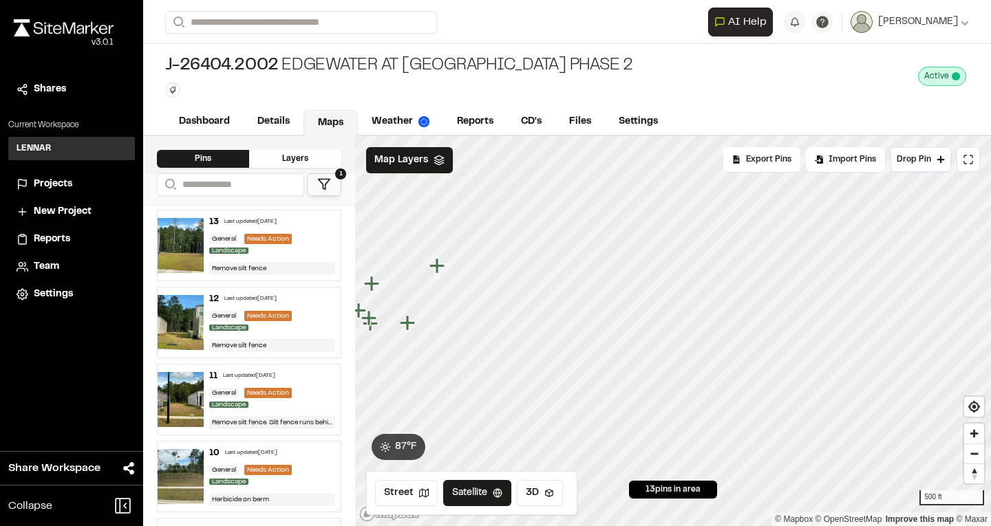
click at [651, 70] on div "J-26404.2002 Edgewater At [GEOGRAPHIC_DATA] Phase 2 Type Enter or comma to add …" at bounding box center [567, 76] width 848 height 65
click at [206, 116] on link "Dashboard" at bounding box center [205, 123] width 80 height 26
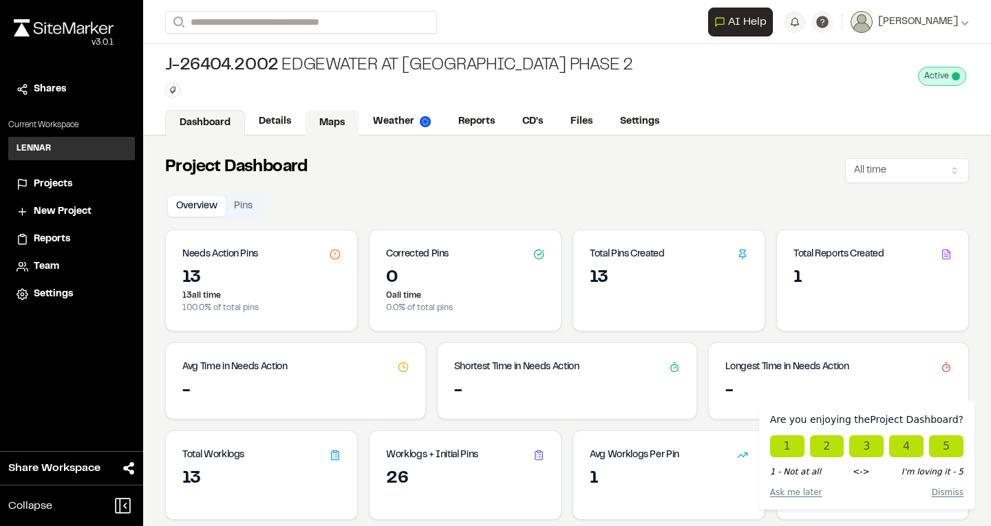
click at [326, 118] on link "Maps" at bounding box center [332, 123] width 54 height 26
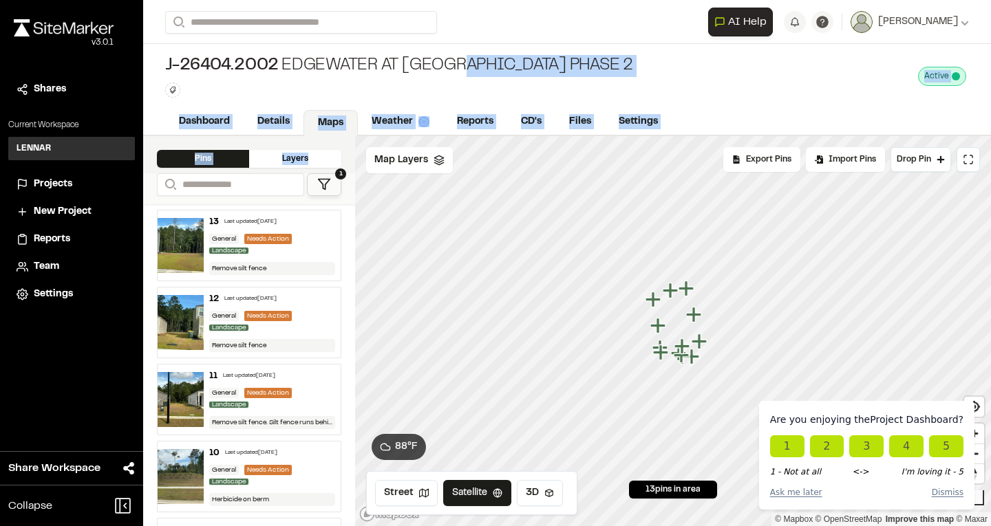
drag, startPoint x: 336, startPoint y: 162, endPoint x: 466, endPoint y: 67, distance: 161.9
click at [466, 67] on div "**********" at bounding box center [567, 263] width 848 height 526
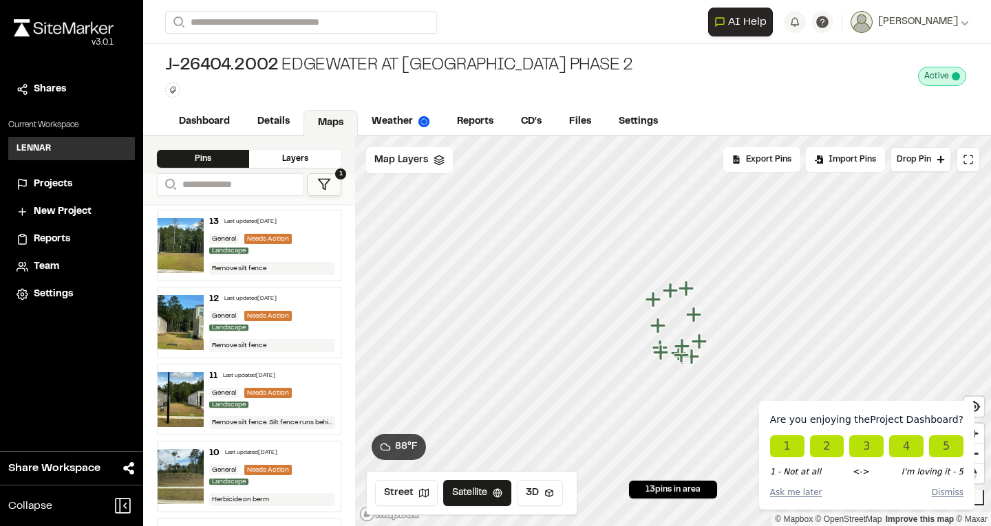
click at [440, 75] on div "J-26404.2002 Edgewater At [GEOGRAPHIC_DATA] Phase 2" at bounding box center [399, 66] width 468 height 22
click at [441, 158] on polygon at bounding box center [438, 157] width 9 height 5
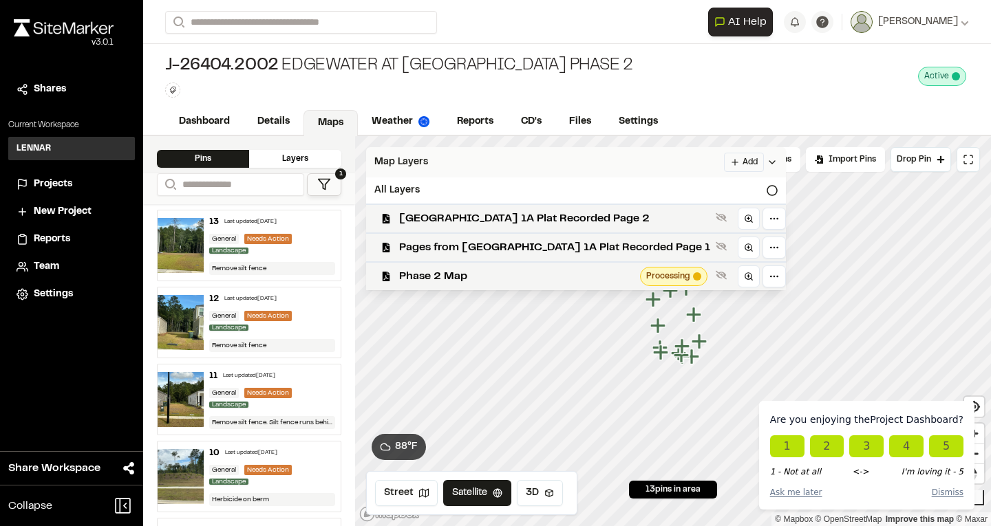
click at [441, 158] on div "Map Layers Add" at bounding box center [576, 162] width 420 height 30
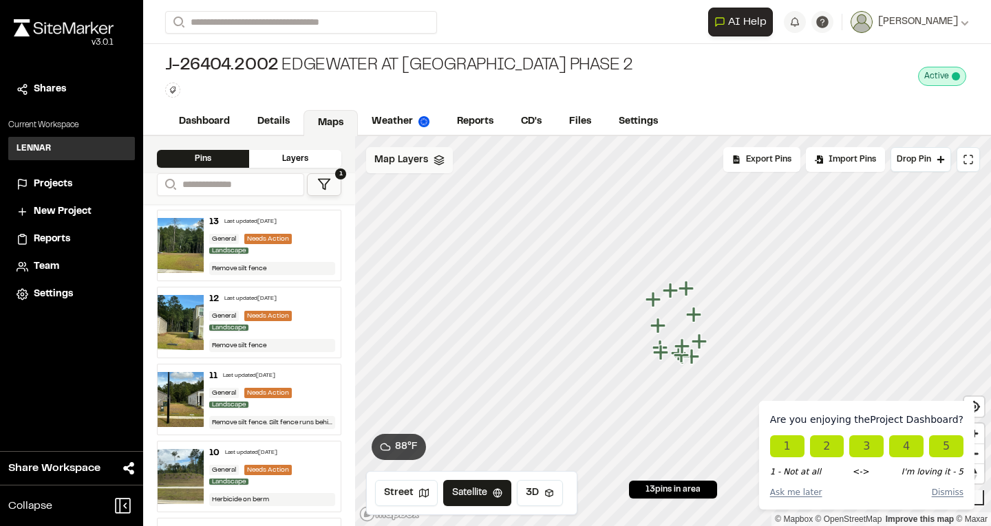
click at [441, 158] on polygon at bounding box center [438, 157] width 9 height 5
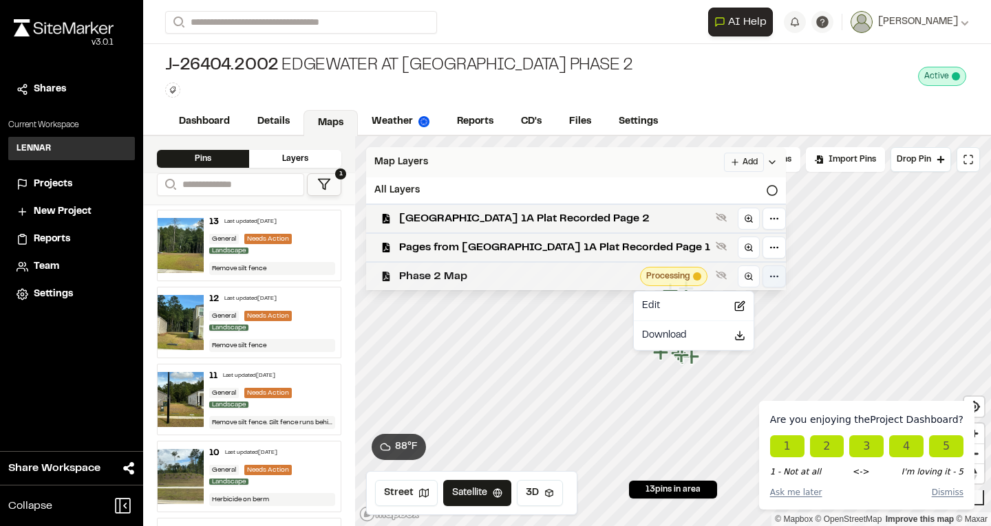
click at [745, 283] on html "Are you enjoying the Project Dashboard ? 1 2 3 4 5 1 - Not at all <-> I'm lovin…" at bounding box center [495, 263] width 991 height 526
click at [655, 65] on html "Are you enjoying the Project Dashboard ? 1 2 3 4 5 1 - Not at all <-> I'm lovin…" at bounding box center [495, 263] width 991 height 526
click at [655, 65] on div "J-26404.2002 Edgewater At [GEOGRAPHIC_DATA] Phase 2 Type Enter or comma to add …" at bounding box center [567, 76] width 848 height 65
click at [713, 272] on button at bounding box center [721, 275] width 17 height 17
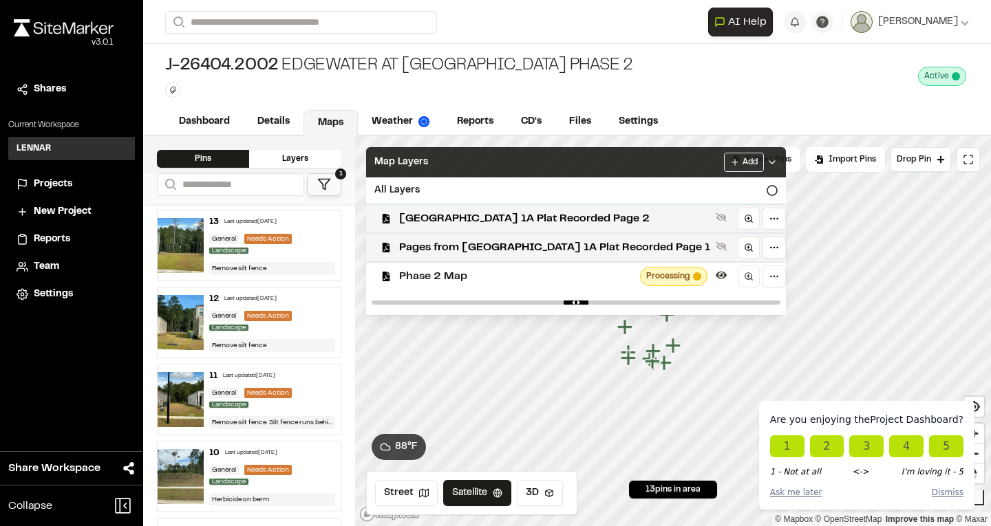
click at [766, 159] on icon at bounding box center [771, 162] width 11 height 11
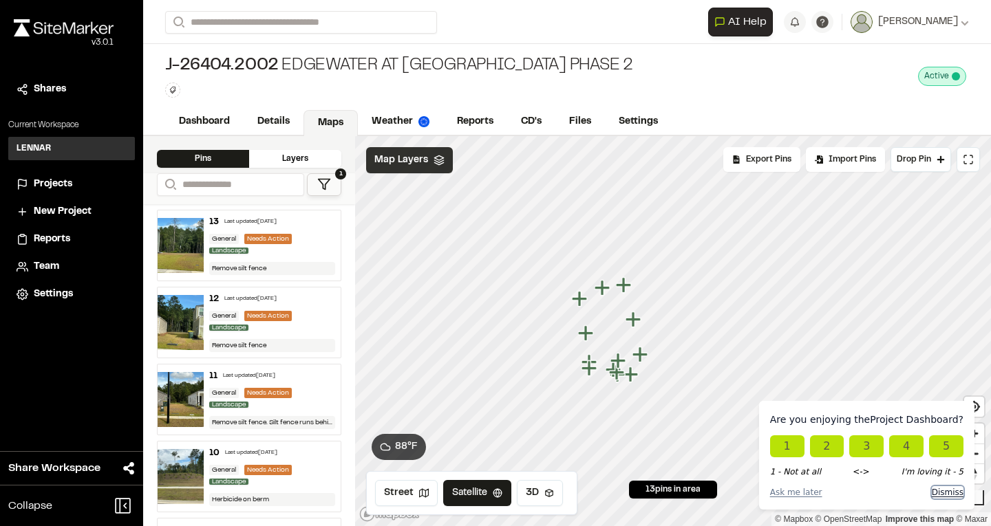
click at [949, 495] on button "Dismiss" at bounding box center [947, 492] width 32 height 12
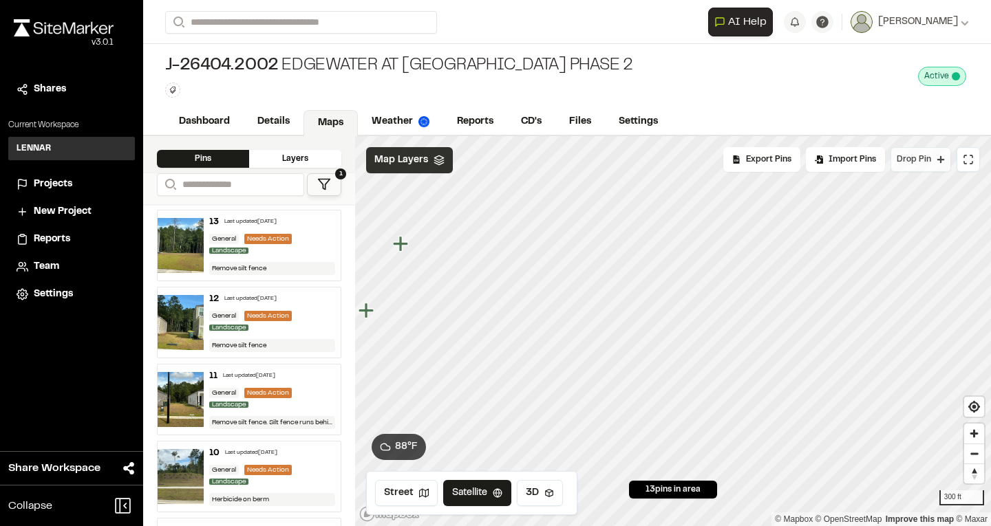
click at [924, 158] on span "Drop Pin" at bounding box center [913, 159] width 34 height 12
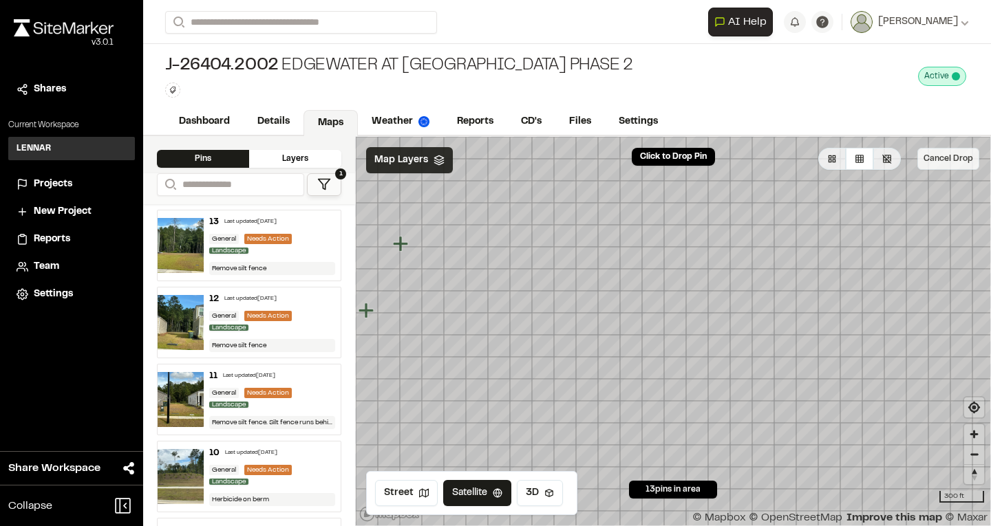
click at [945, 159] on button "Cancel Drop" at bounding box center [948, 159] width 62 height 22
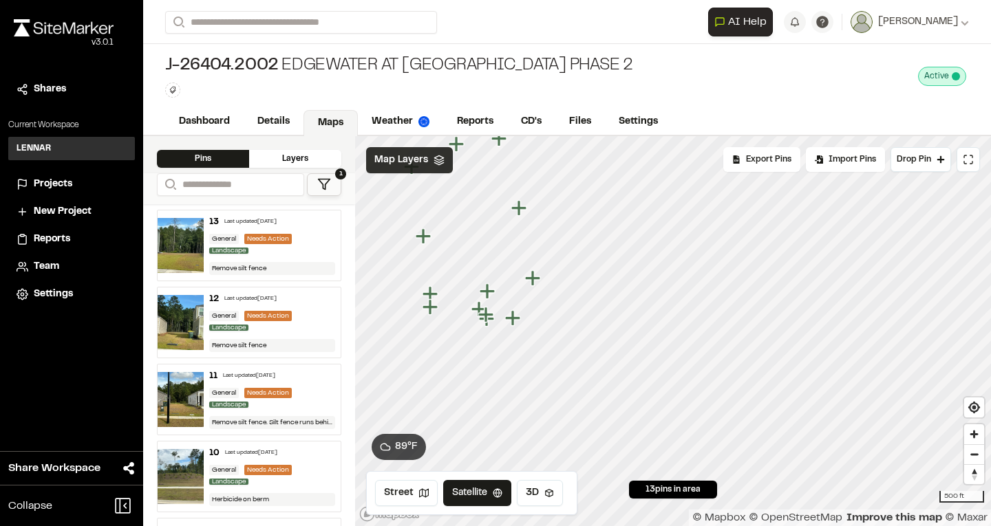
click at [440, 165] on icon at bounding box center [438, 160] width 11 height 11
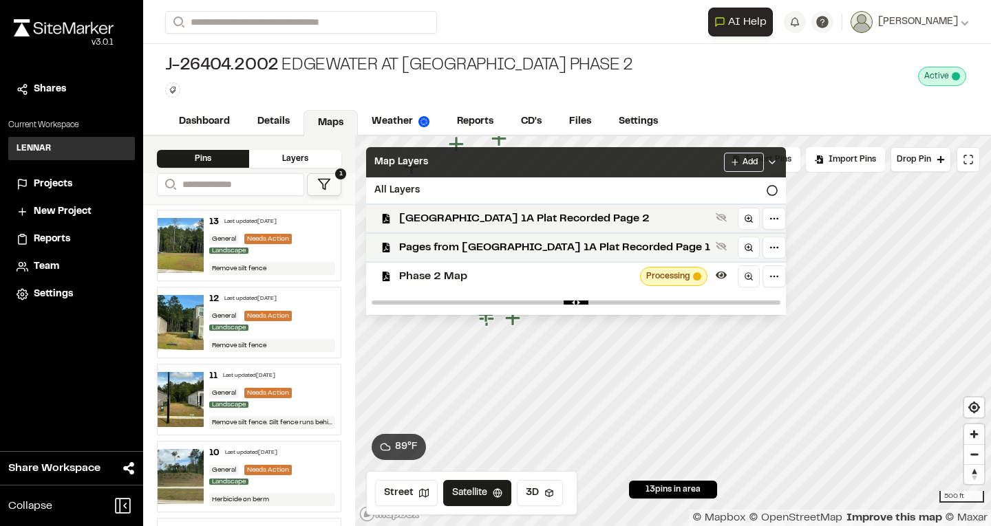
click at [652, 274] on span "Processing" at bounding box center [668, 276] width 44 height 12
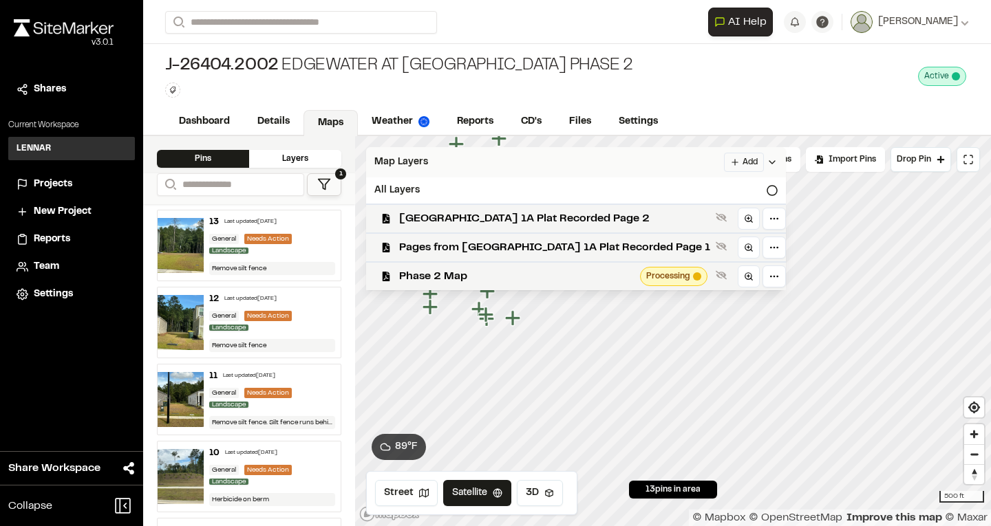
click at [652, 274] on span "Processing" at bounding box center [668, 276] width 44 height 12
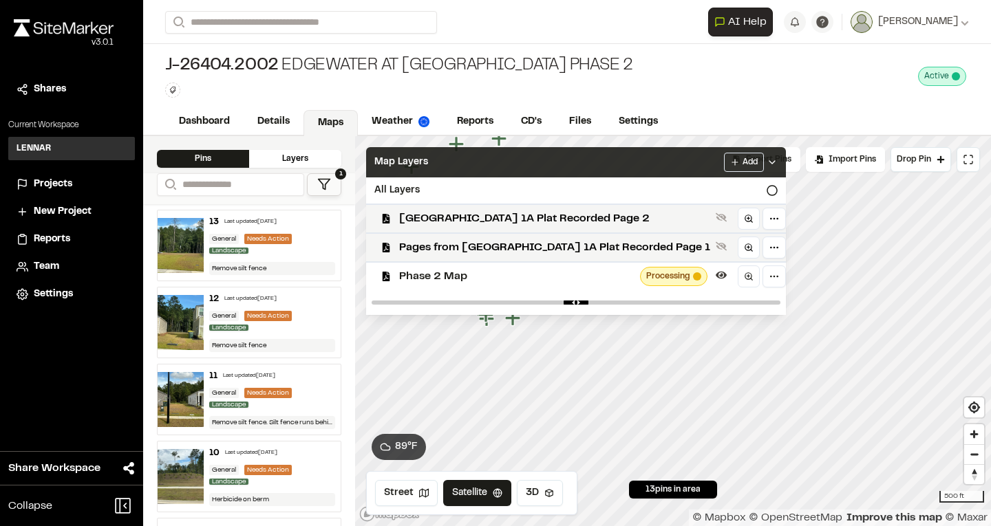
click at [715, 109] on div "Dashboard Details Maps Weather Reports CD's Files Settings" at bounding box center [567, 123] width 848 height 28
click at [746, 158] on div "Map Layers Add" at bounding box center [576, 162] width 420 height 30
